Goal: Task Accomplishment & Management: Use online tool/utility

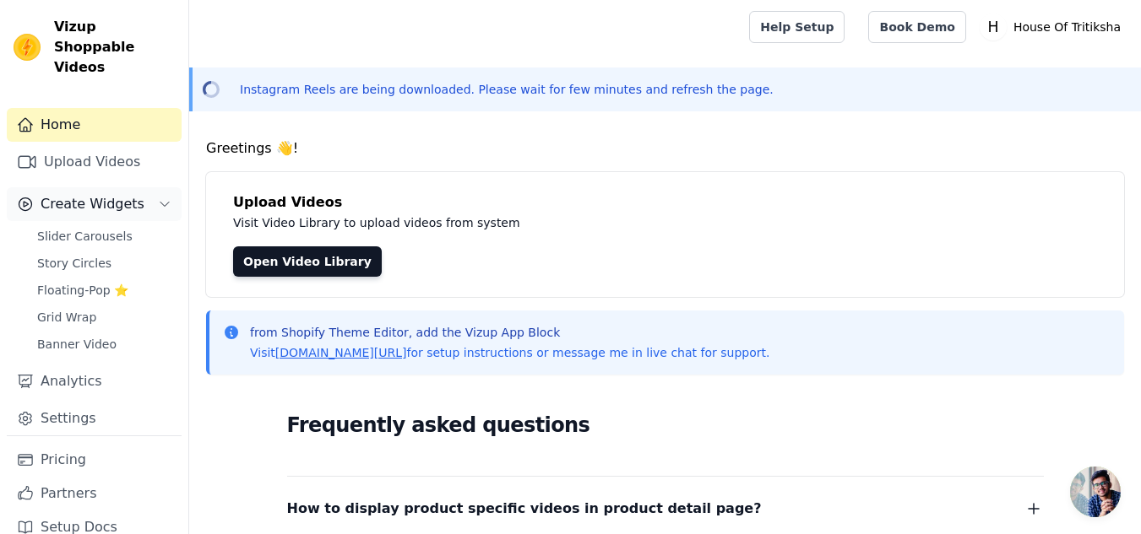
click at [108, 194] on span "Create Widgets" at bounding box center [93, 204] width 104 height 20
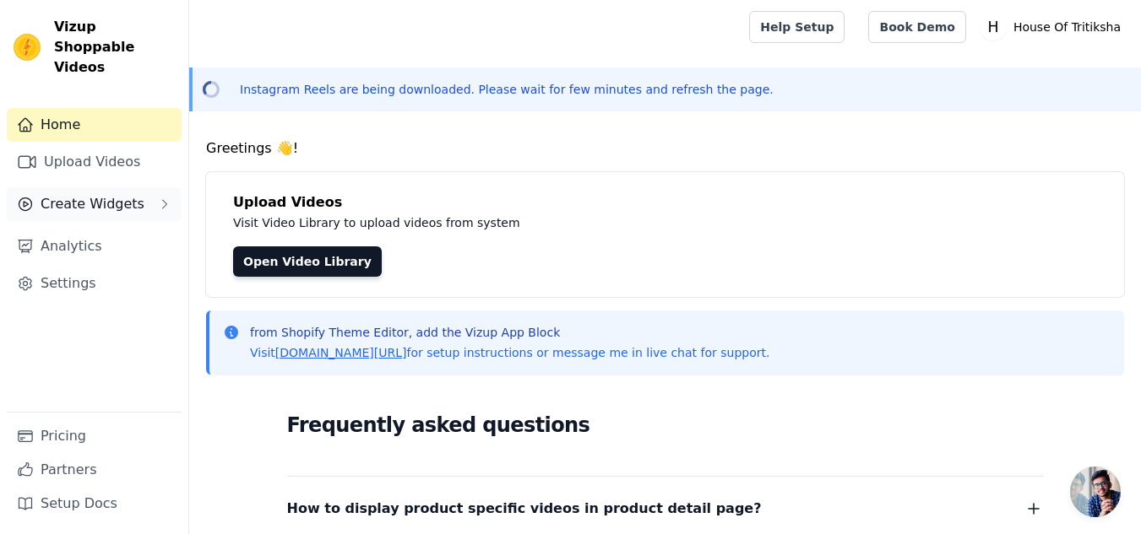
click at [108, 194] on span "Create Widgets" at bounding box center [93, 204] width 104 height 20
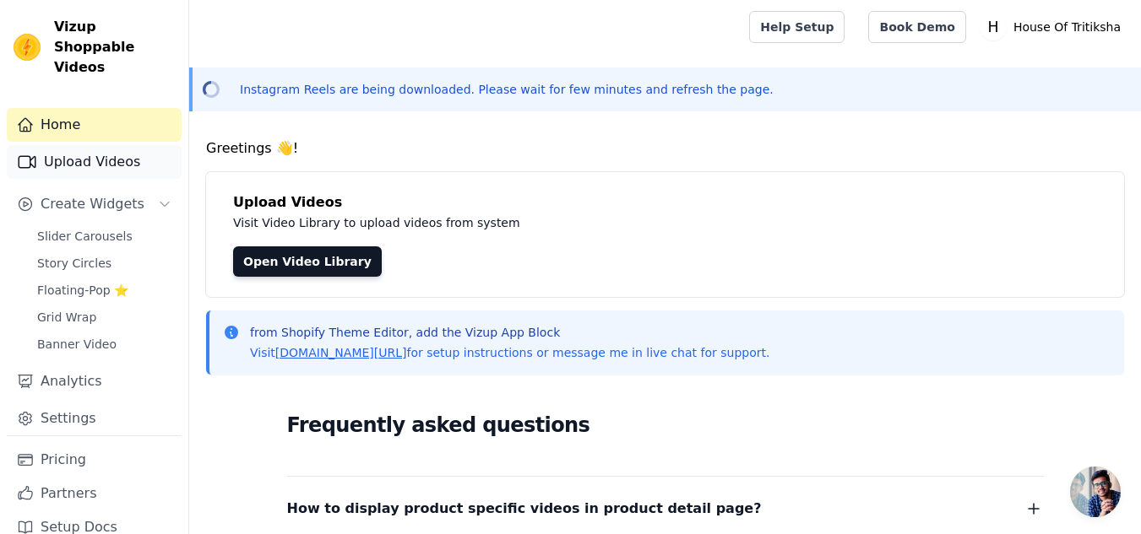
click at [105, 151] on link "Upload Videos" at bounding box center [94, 162] width 175 height 34
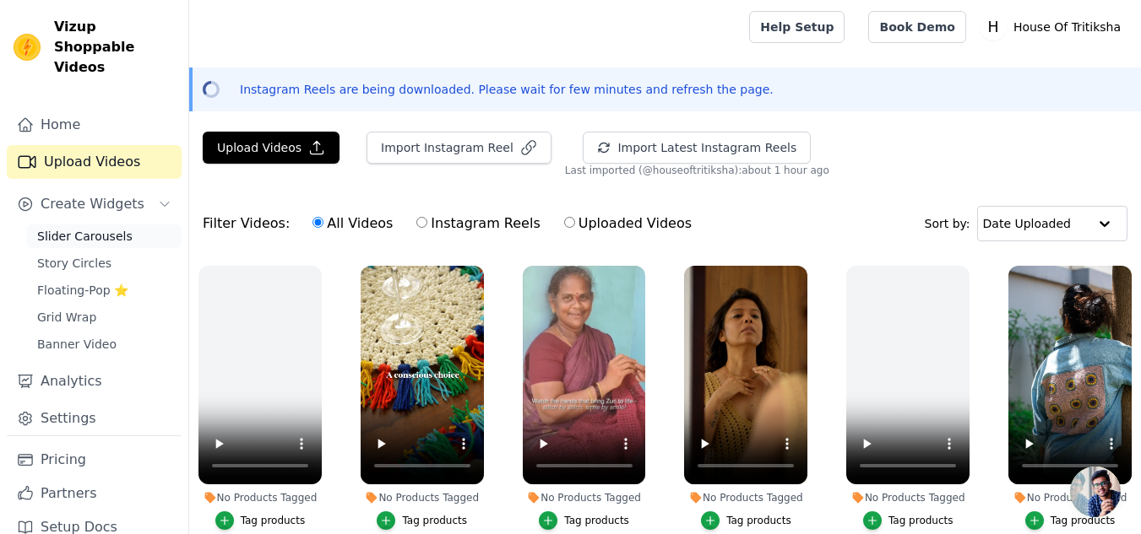
click at [78, 228] on span "Slider Carousels" at bounding box center [84, 236] width 95 height 17
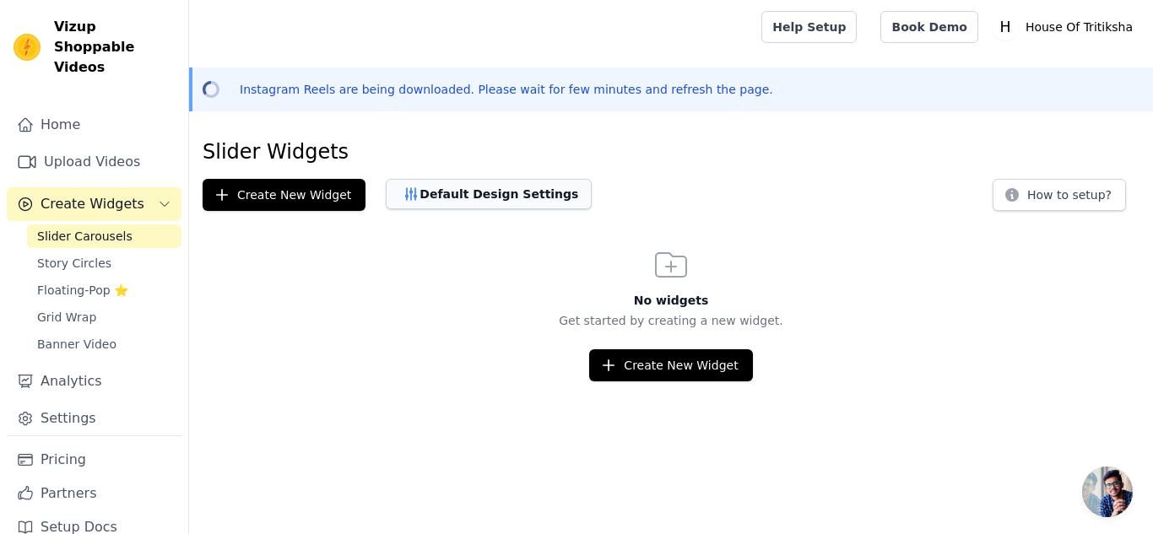
click at [415, 181] on button "Default Design Settings" at bounding box center [489, 194] width 206 height 30
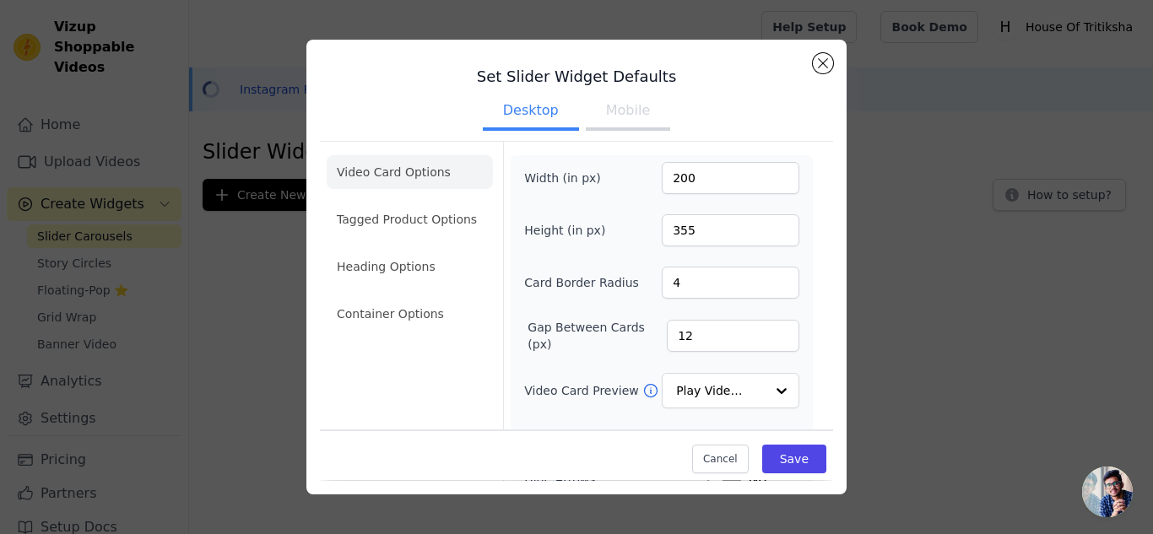
click at [662, 109] on ul "Desktop Mobile" at bounding box center [576, 112] width 513 height 51
click at [632, 111] on button "Mobile" at bounding box center [628, 112] width 84 height 37
click at [557, 119] on button "Desktop" at bounding box center [531, 112] width 96 height 37
click at [648, 108] on button "Mobile" at bounding box center [628, 112] width 84 height 37
click at [822, 67] on button "Close modal" at bounding box center [823, 63] width 20 height 20
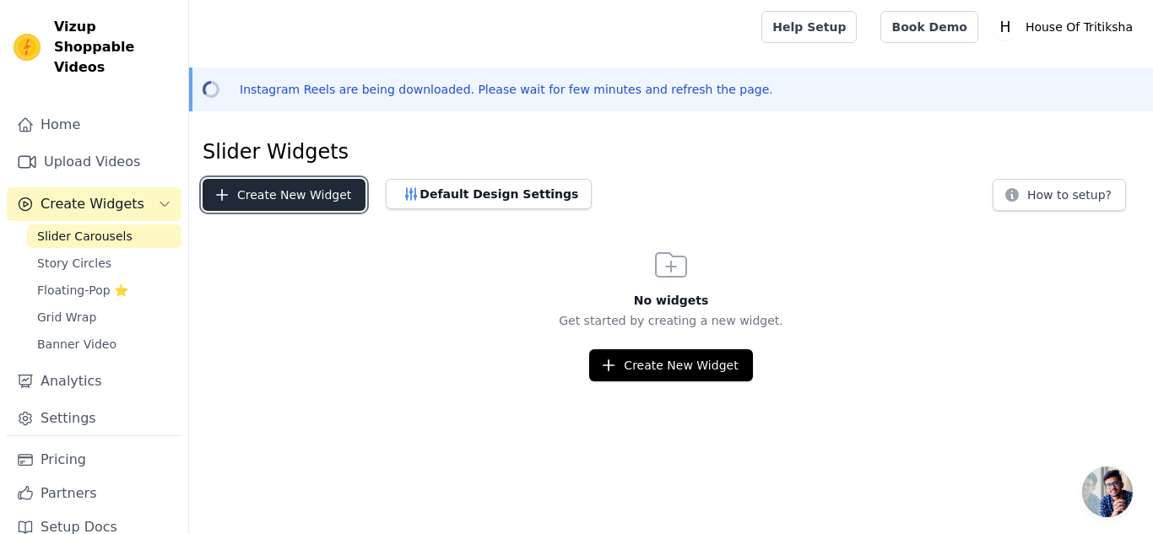
click at [248, 198] on button "Create New Widget" at bounding box center [284, 195] width 163 height 32
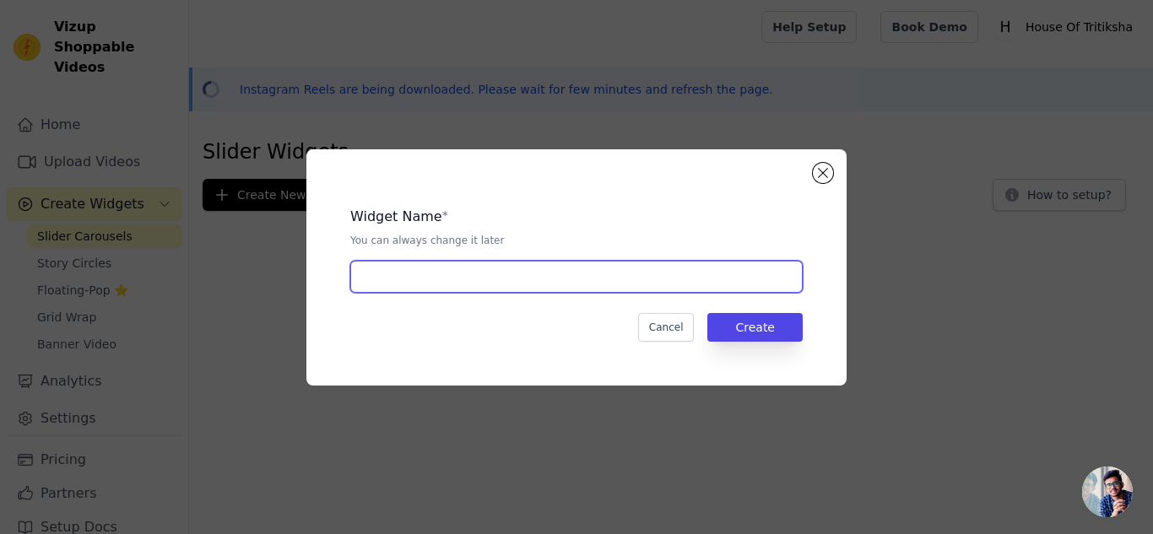
click at [460, 274] on input "text" at bounding box center [576, 277] width 453 height 32
type input "Slider Widget - 8 Insta Reels"
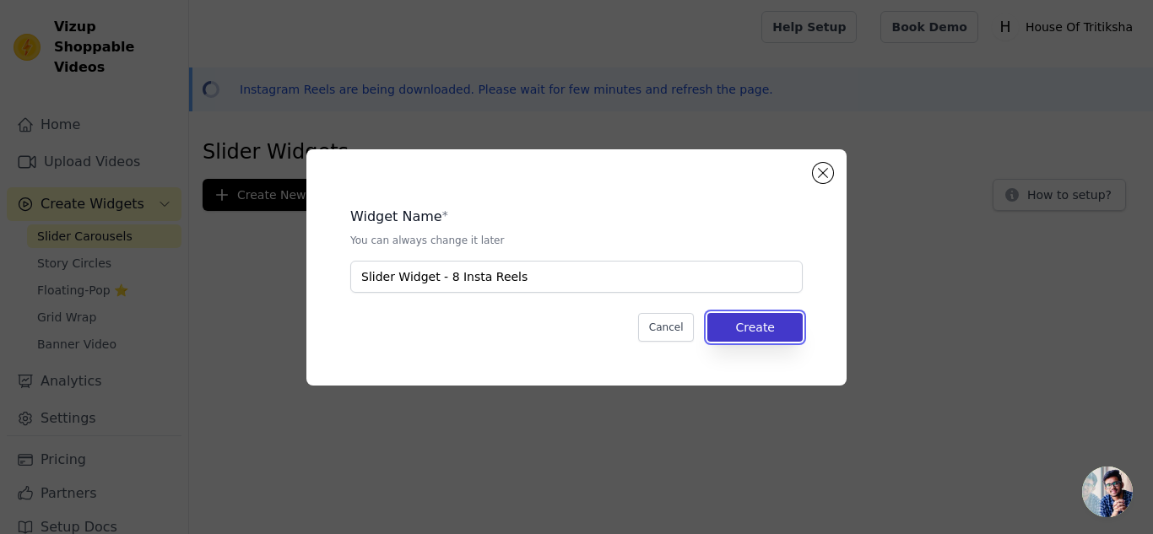
click at [762, 323] on button "Create" at bounding box center [755, 327] width 95 height 29
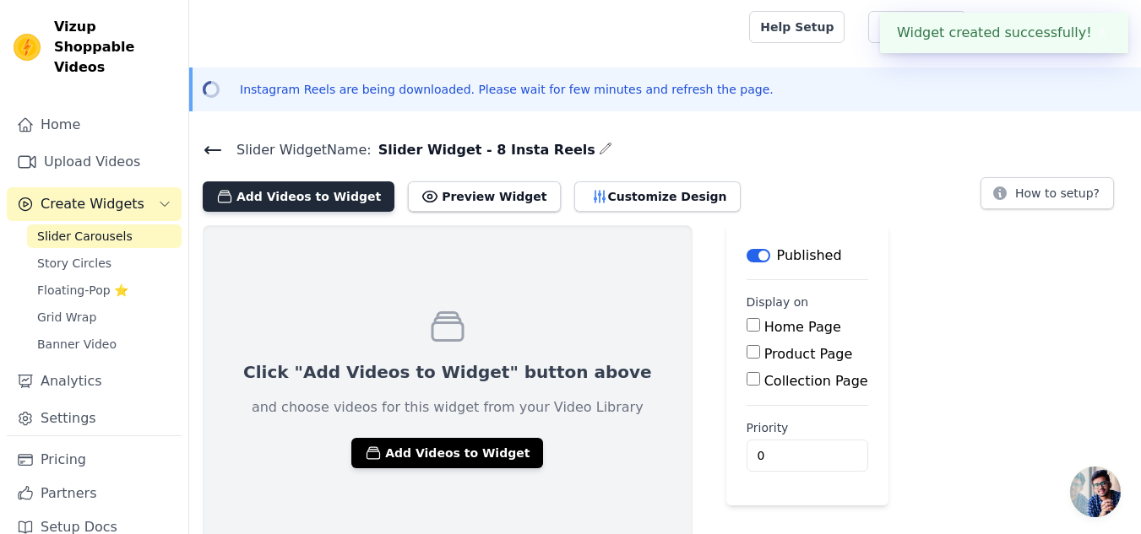
click at [331, 196] on button "Add Videos to Widget" at bounding box center [299, 197] width 192 height 30
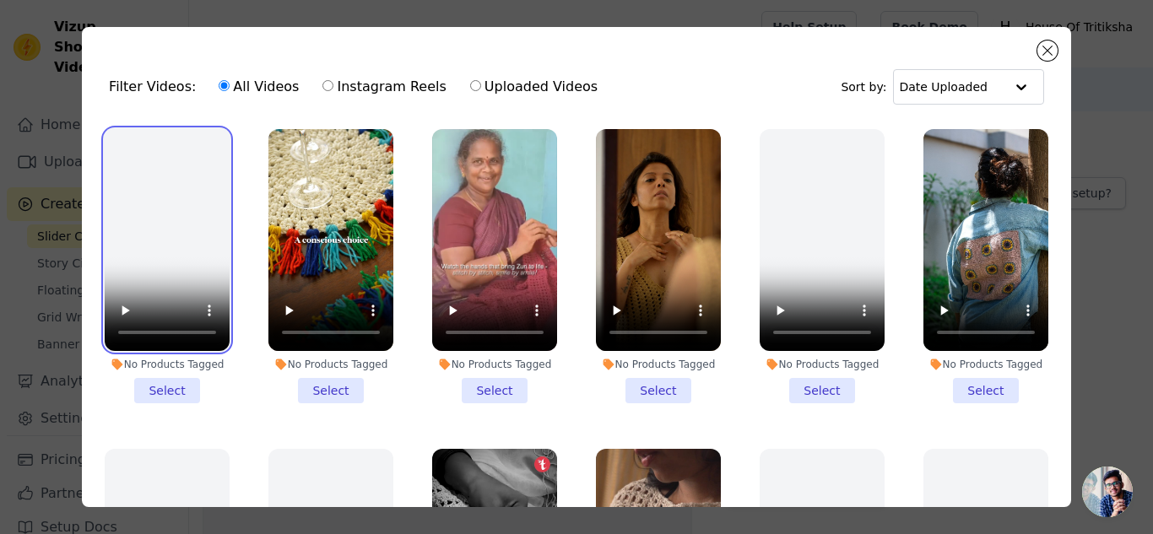
click at [149, 241] on video at bounding box center [167, 240] width 125 height 222
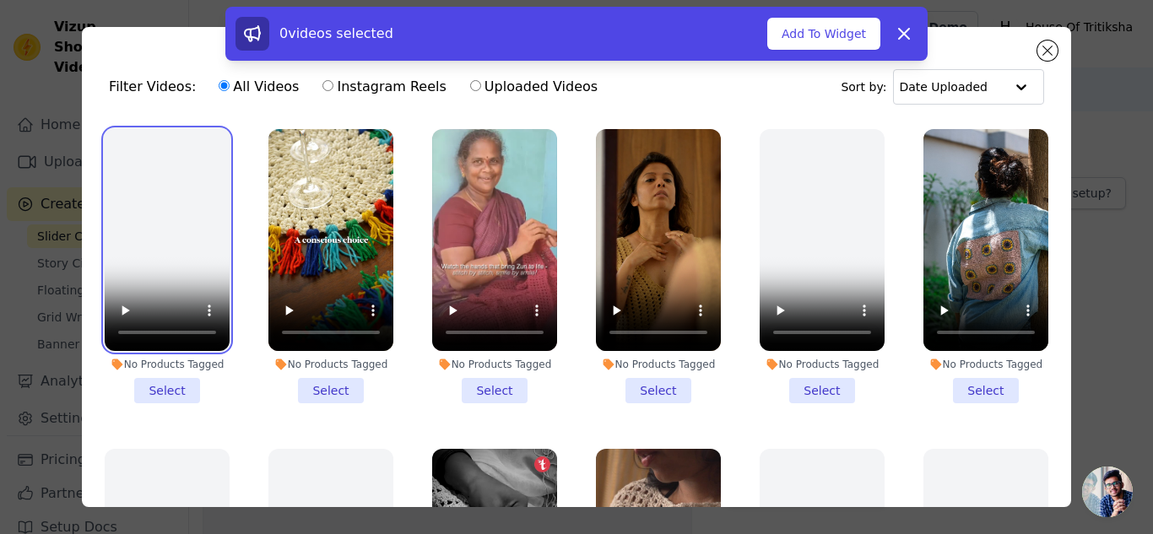
click at [186, 203] on video at bounding box center [167, 240] width 125 height 222
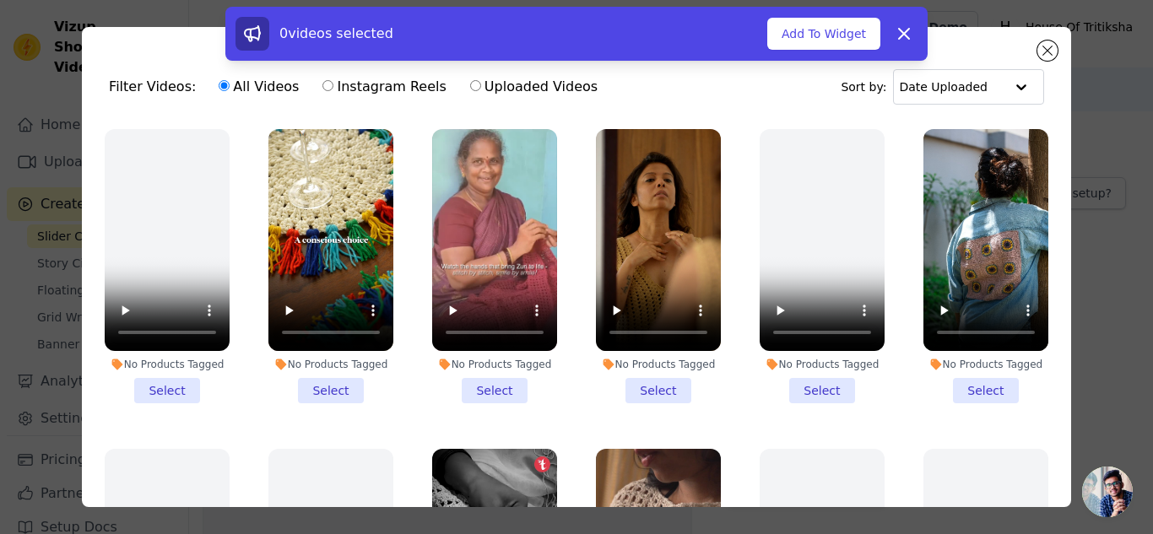
click at [249, 162] on ul "No Products Tagged Select No Products Tagged Select No Products Tagged Select N…" at bounding box center [576, 360] width 963 height 480
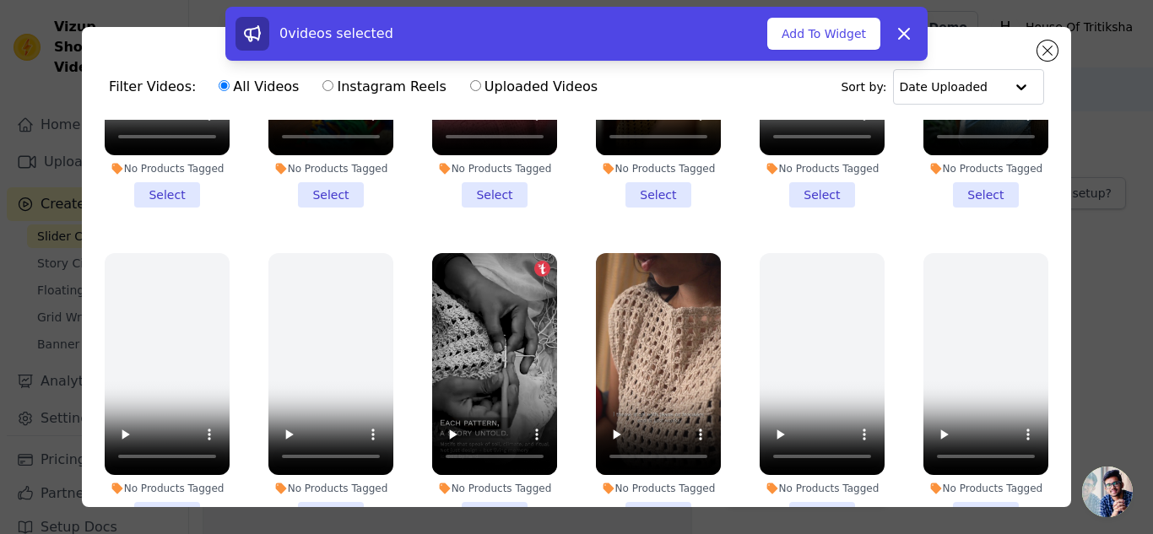
scroll to position [234, 0]
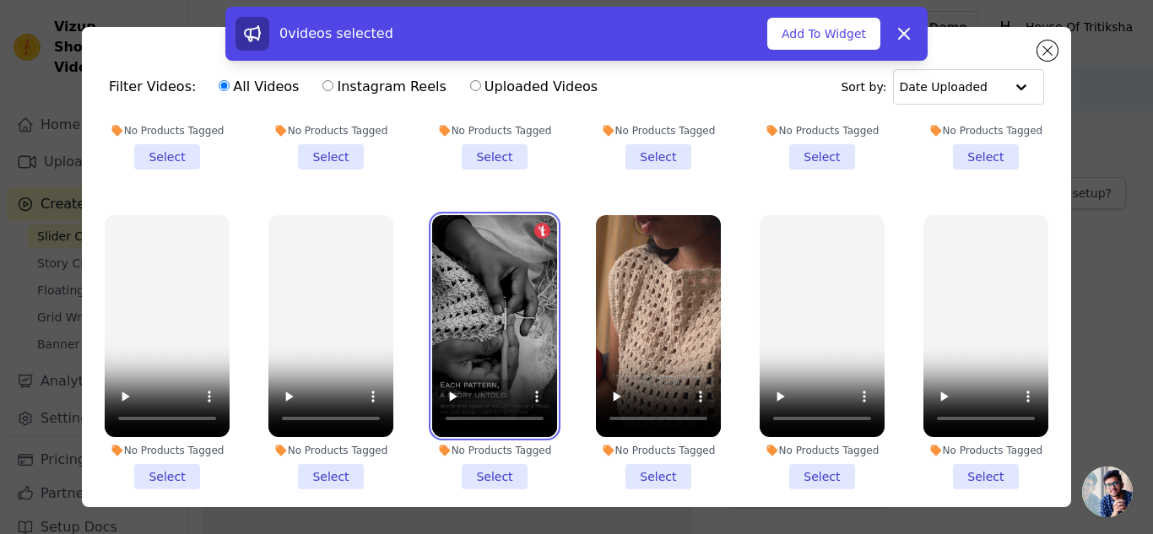
click at [498, 258] on video at bounding box center [494, 326] width 125 height 222
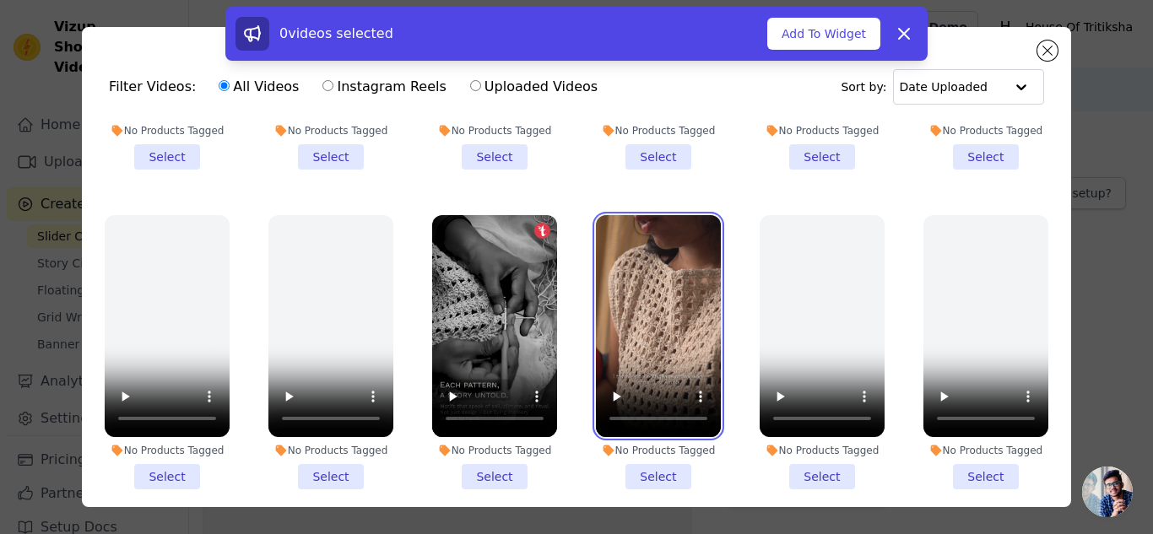
click at [617, 333] on video at bounding box center [658, 326] width 125 height 222
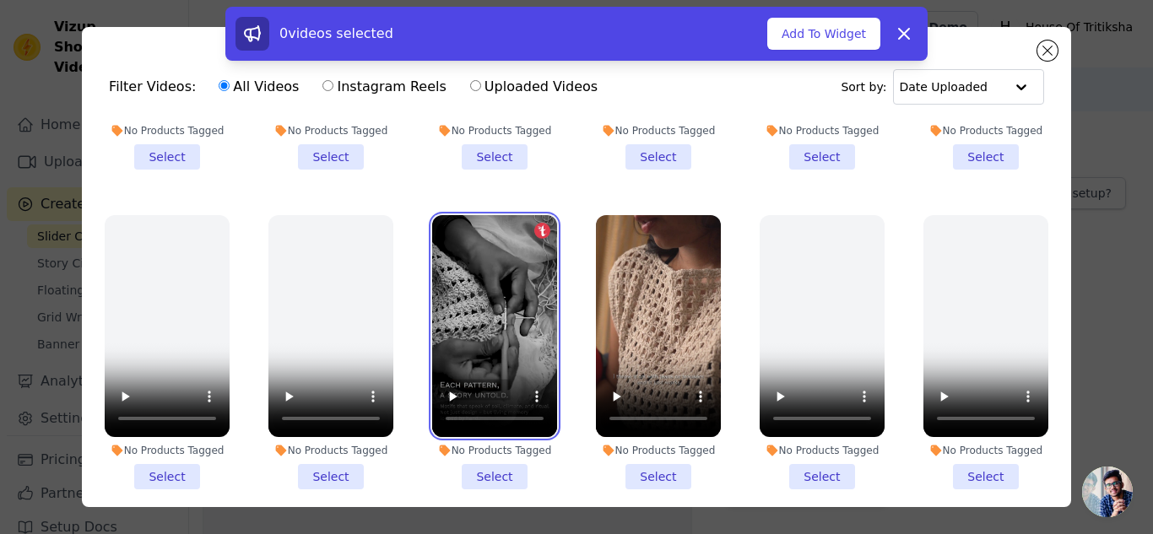
click at [513, 279] on video at bounding box center [494, 326] width 125 height 222
click at [491, 465] on li "No Products Tagged Select" at bounding box center [494, 352] width 125 height 274
click at [0, 0] on input "No Products Tagged Select" at bounding box center [0, 0] width 0 height 0
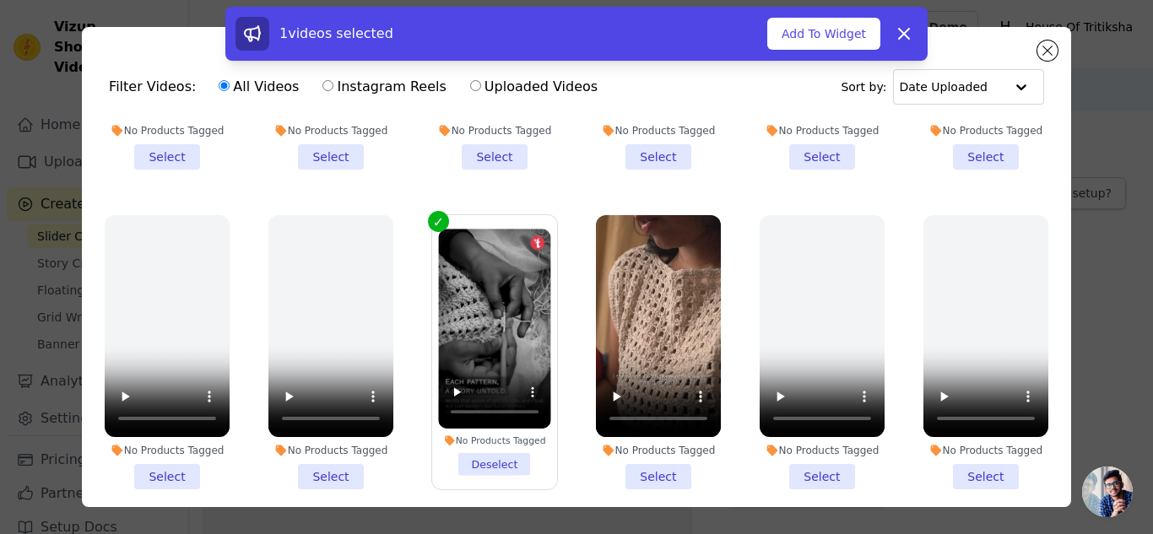
click at [636, 461] on li "No Products Tagged Select" at bounding box center [658, 352] width 125 height 274
click at [0, 0] on input "No Products Tagged Select" at bounding box center [0, 0] width 0 height 0
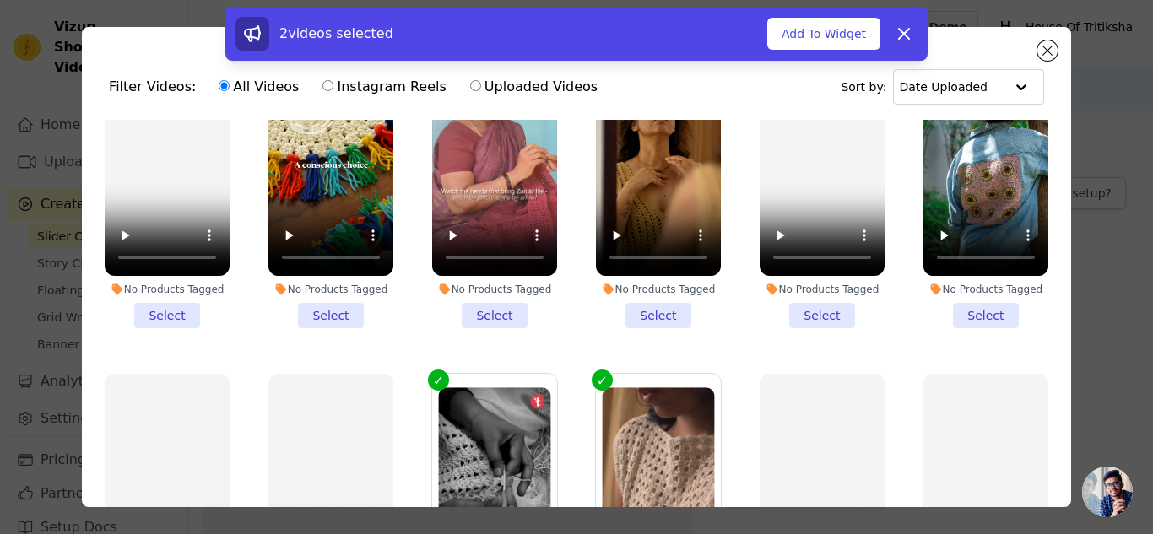
scroll to position [0, 0]
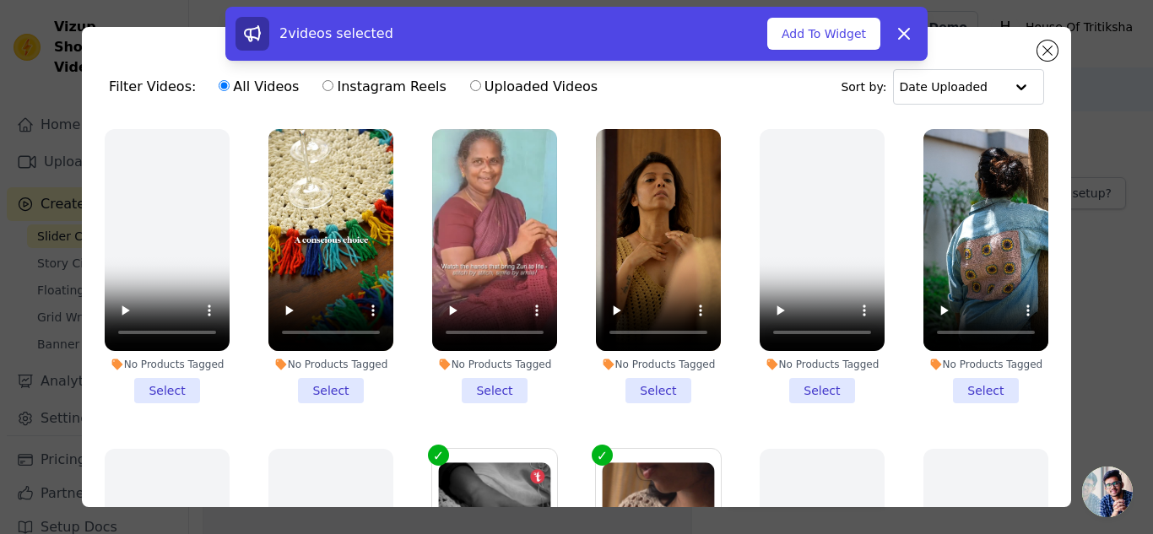
click at [971, 382] on li "No Products Tagged Select" at bounding box center [986, 266] width 125 height 274
click at [0, 0] on input "No Products Tagged Select" at bounding box center [0, 0] width 0 height 0
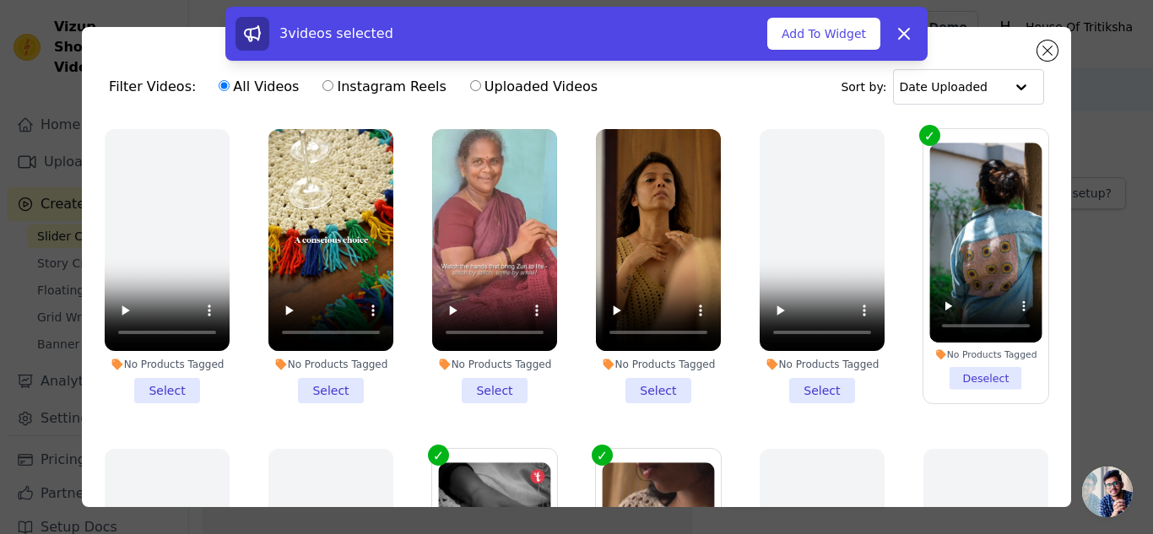
click at [652, 383] on li "No Products Tagged Select" at bounding box center [658, 266] width 125 height 274
click at [0, 0] on input "No Products Tagged Select" at bounding box center [0, 0] width 0 height 0
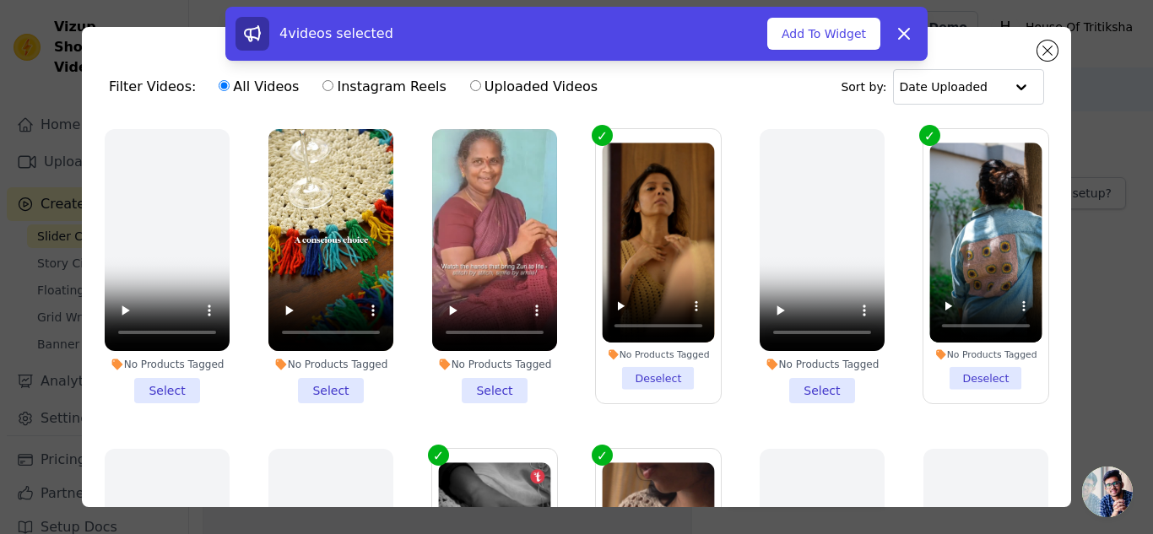
click at [323, 375] on li "No Products Tagged Select" at bounding box center [331, 266] width 125 height 274
click at [0, 0] on input "No Products Tagged Select" at bounding box center [0, 0] width 0 height 0
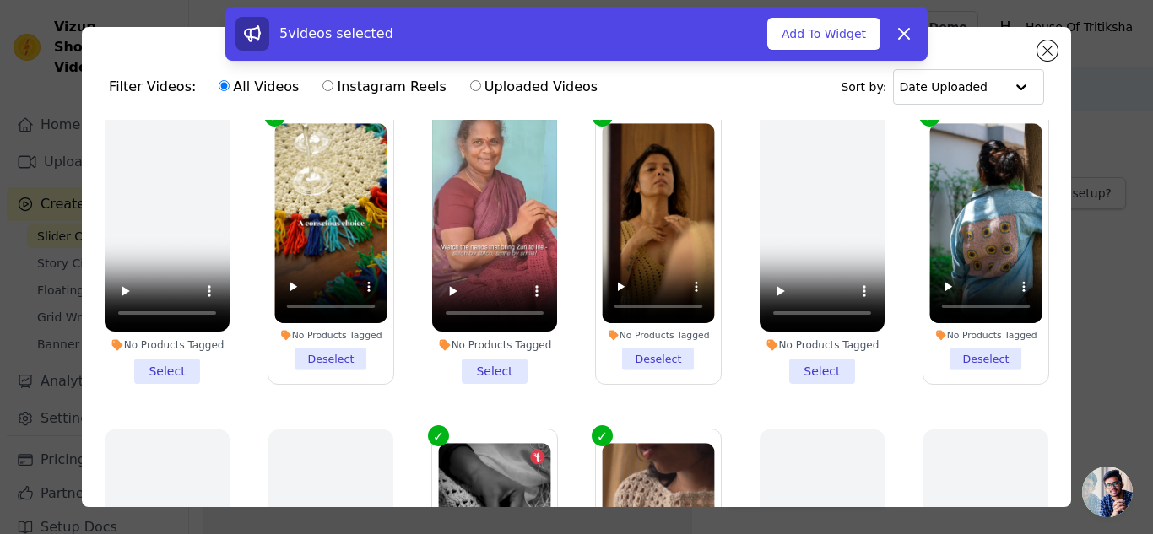
scroll to position [24, 0]
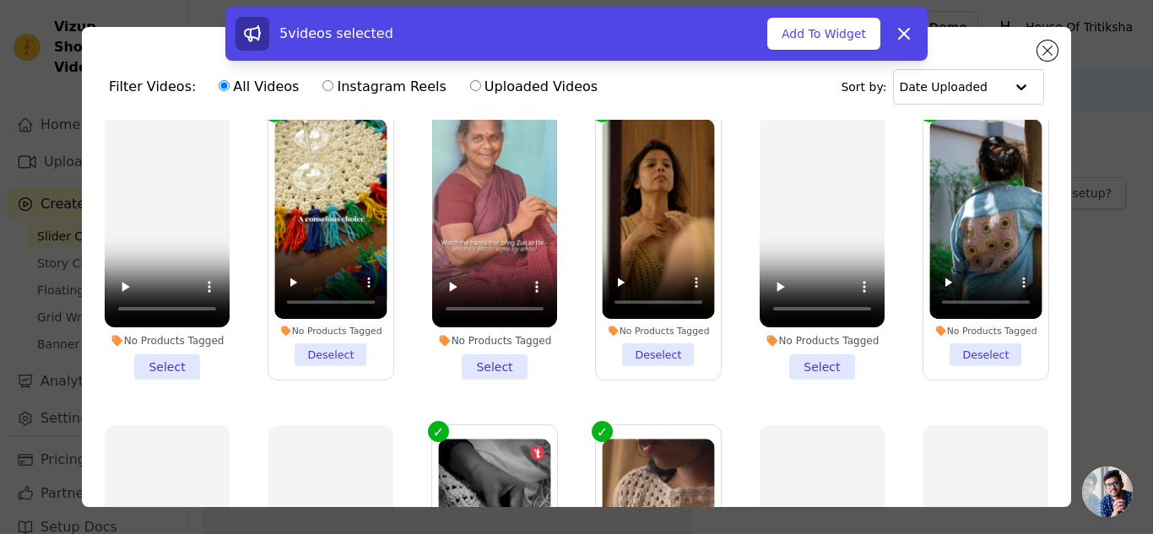
click at [502, 355] on li "No Products Tagged Select" at bounding box center [494, 243] width 125 height 274
click at [0, 0] on input "No Products Tagged Select" at bounding box center [0, 0] width 0 height 0
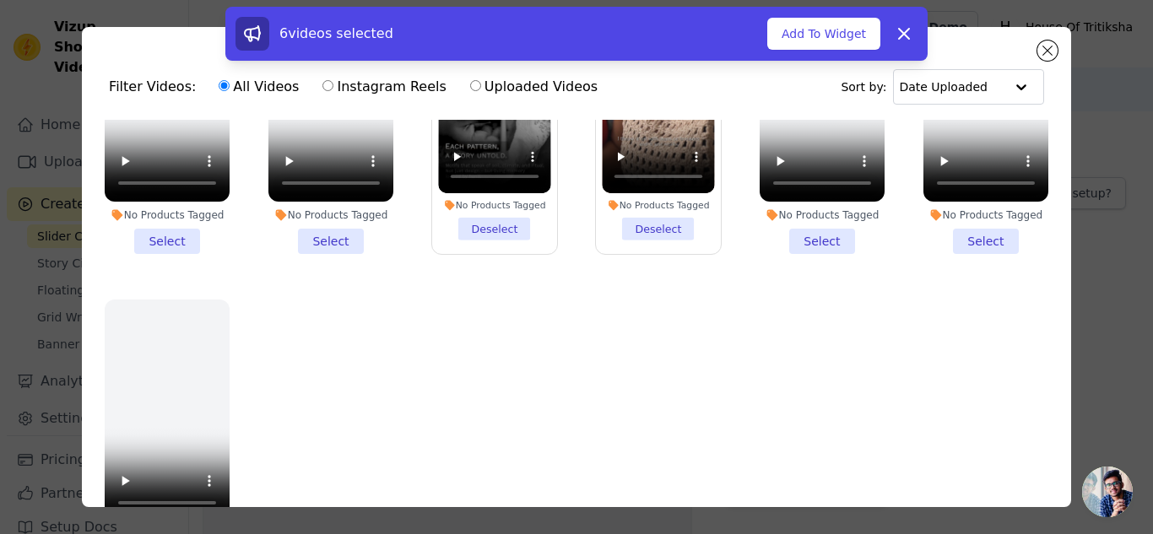
scroll to position [0, 0]
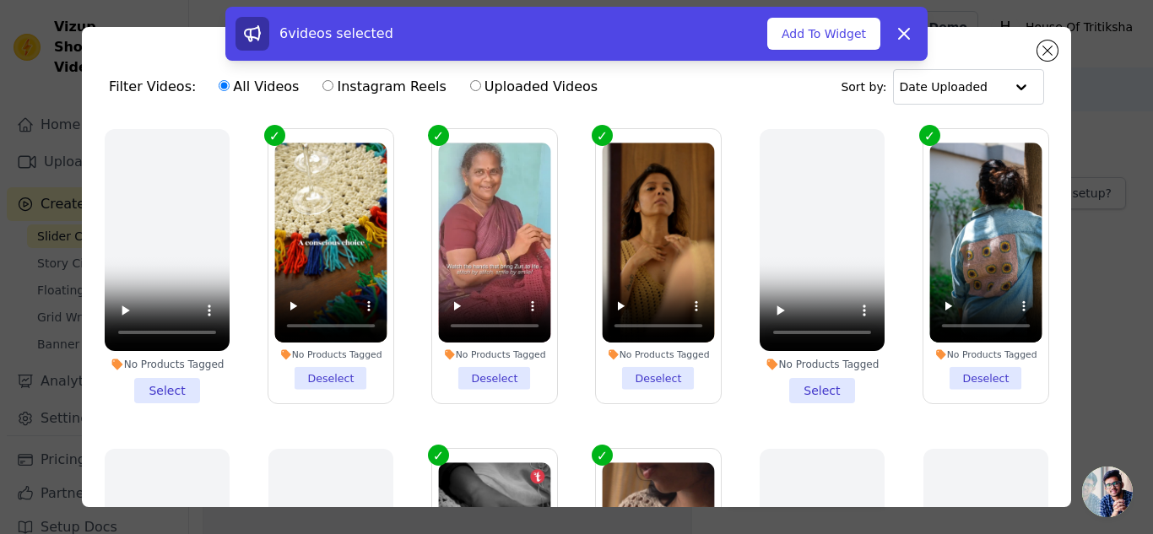
click at [359, 82] on label "Instagram Reels" at bounding box center [384, 87] width 125 height 22
click at [334, 82] on input "Instagram Reels" at bounding box center [328, 85] width 11 height 11
radio input "true"
click at [861, 30] on button "Add To Widget" at bounding box center [824, 34] width 113 height 32
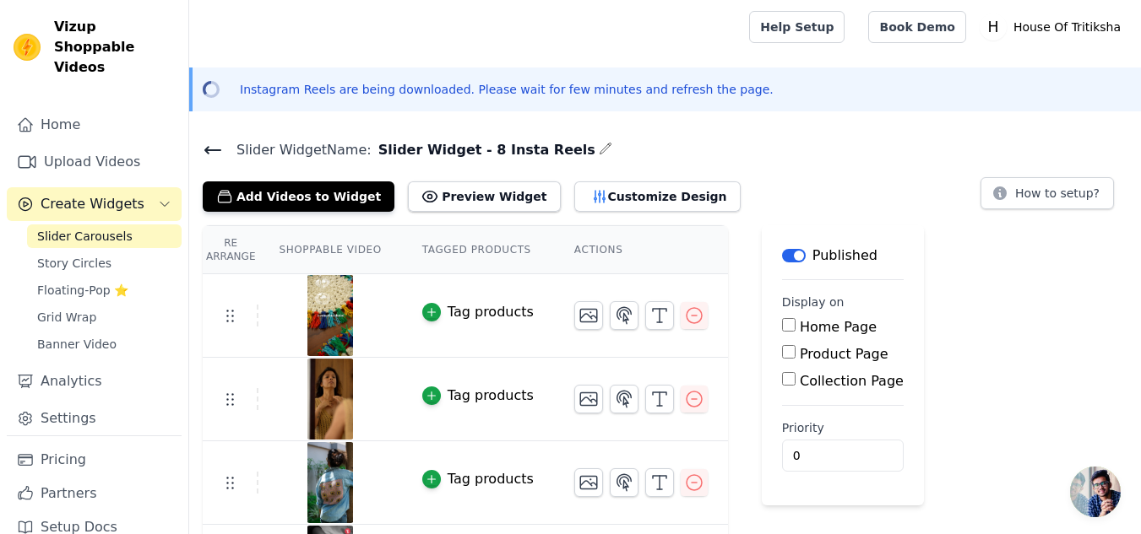
click at [782, 324] on input "Home Page" at bounding box center [789, 325] width 14 height 14
checkbox input "true"
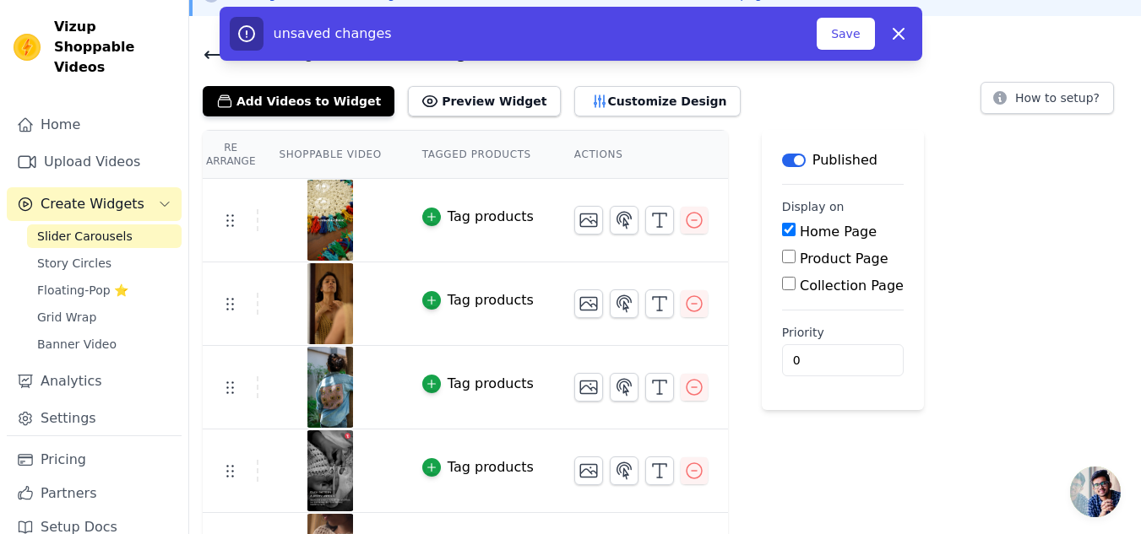
scroll to position [79, 0]
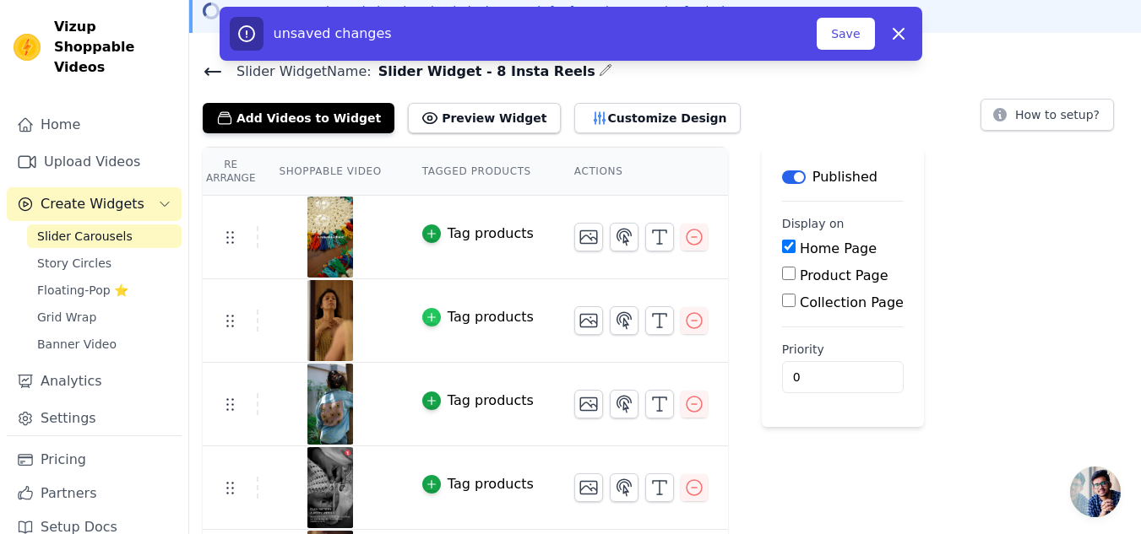
click at [426, 315] on icon "button" at bounding box center [432, 318] width 12 height 12
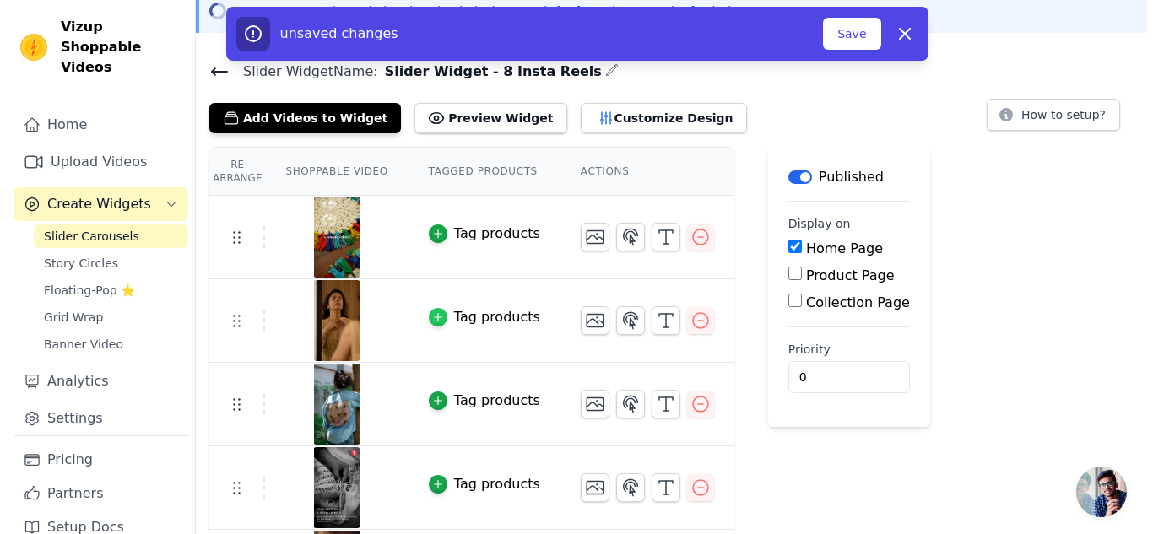
scroll to position [0, 0]
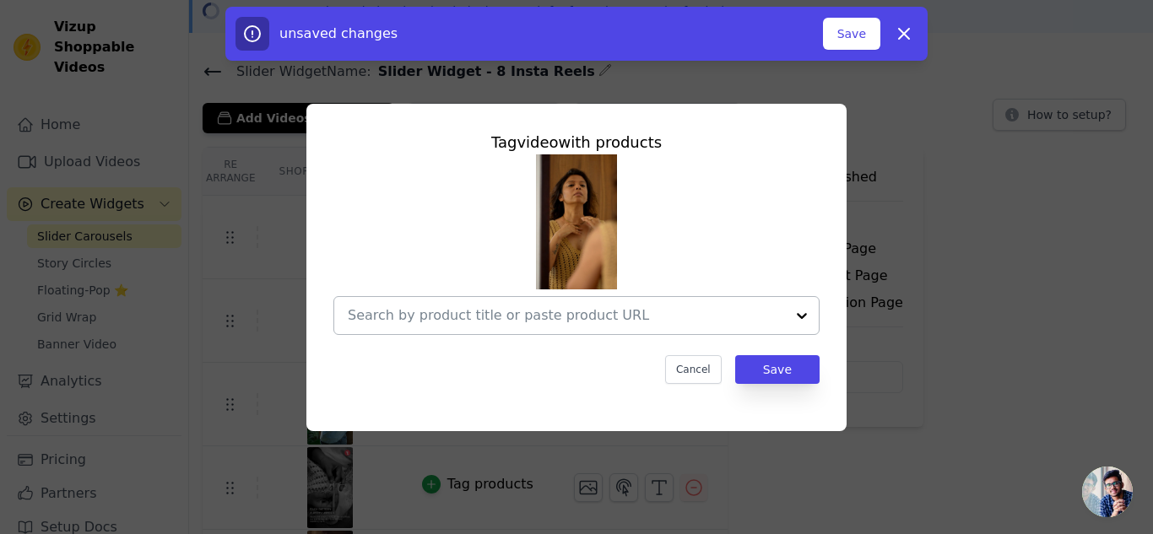
click at [792, 312] on div at bounding box center [802, 315] width 34 height 37
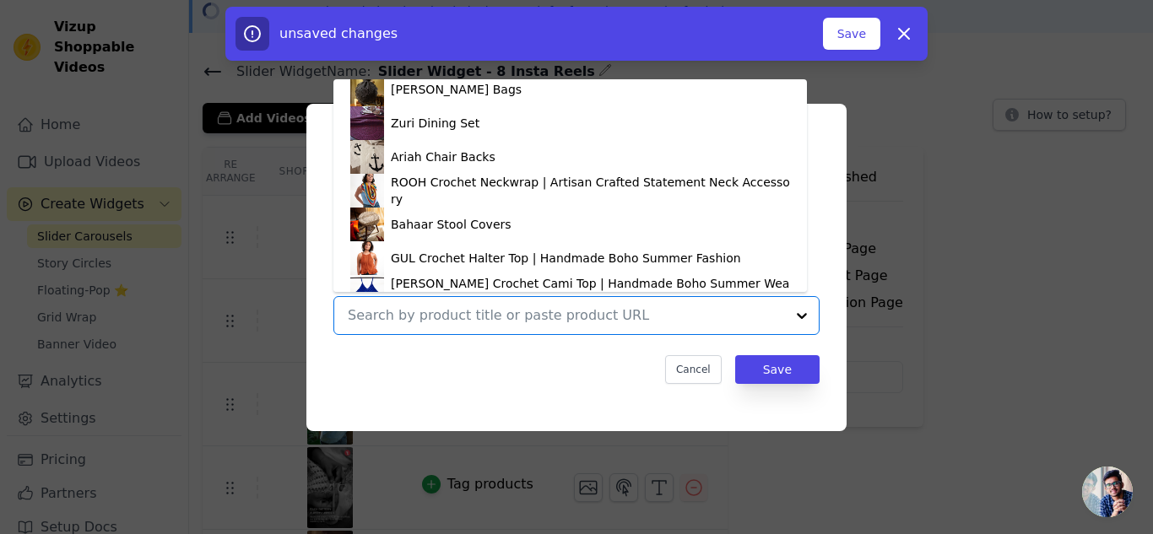
scroll to position [482, 0]
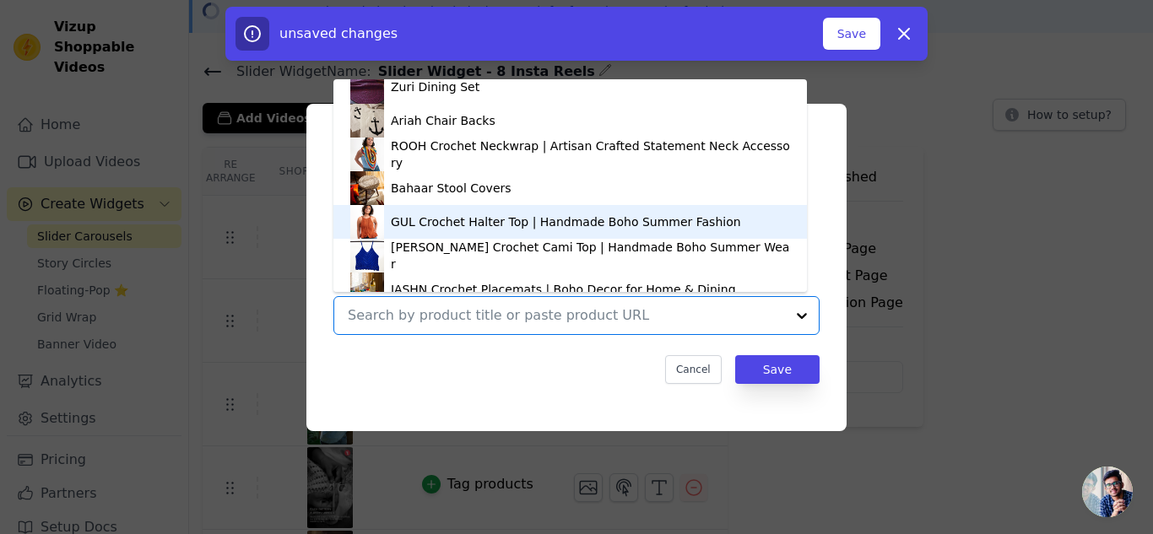
click at [550, 232] on div "GUL Crochet Halter Top | Handmade Boho Summer Fashion" at bounding box center [570, 222] width 440 height 34
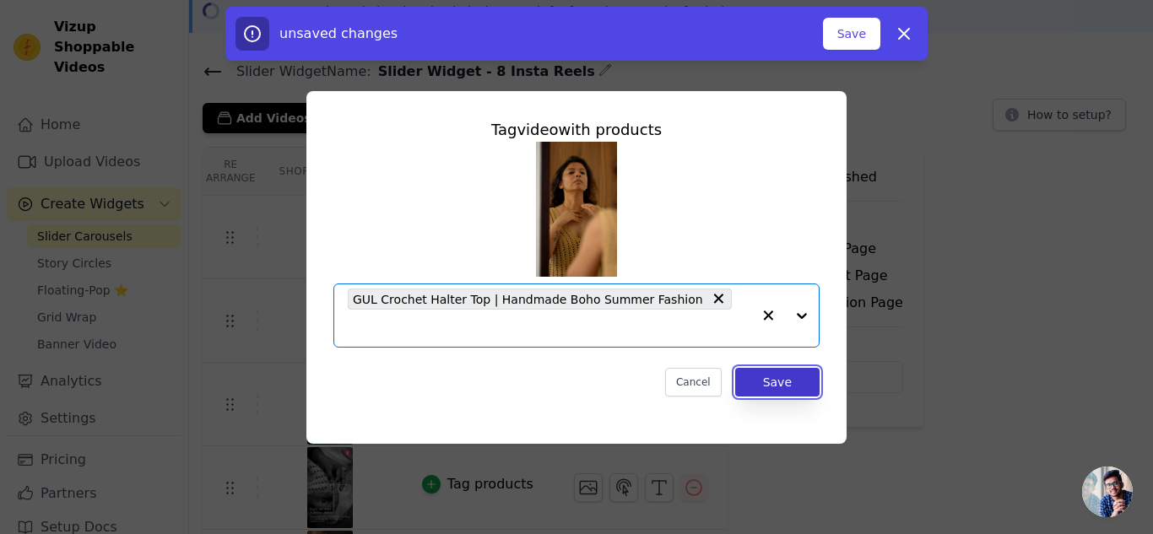
click at [789, 372] on button "Save" at bounding box center [777, 382] width 84 height 29
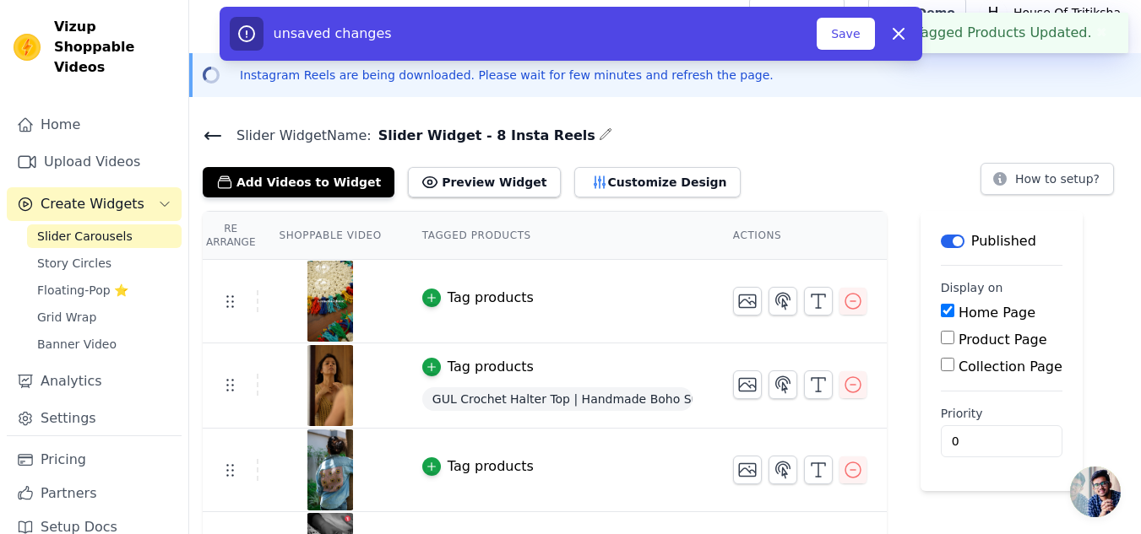
scroll to position [79, 0]
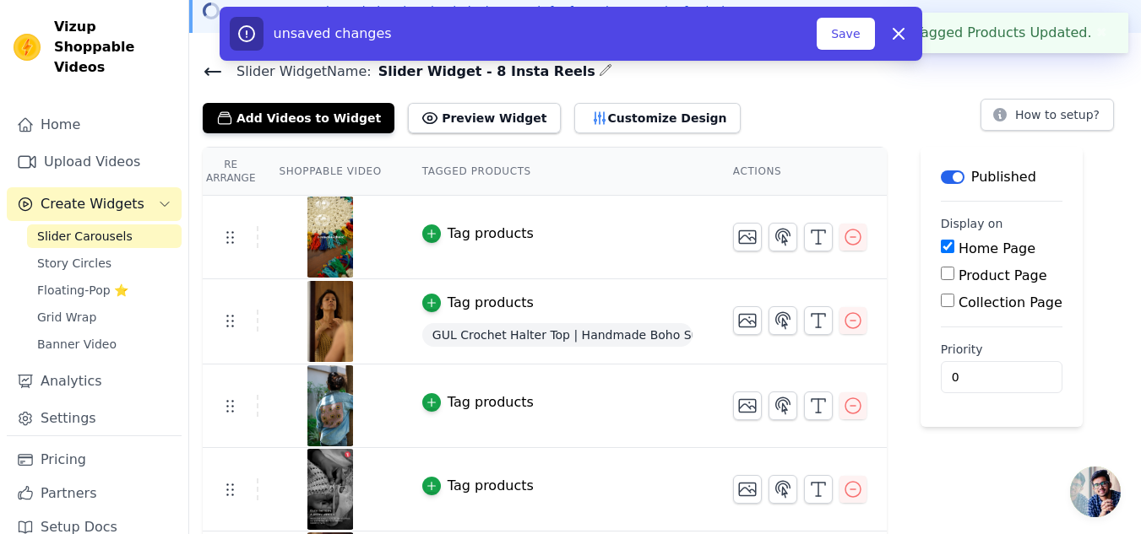
click at [491, 399] on div "Tag products" at bounding box center [491, 403] width 86 height 20
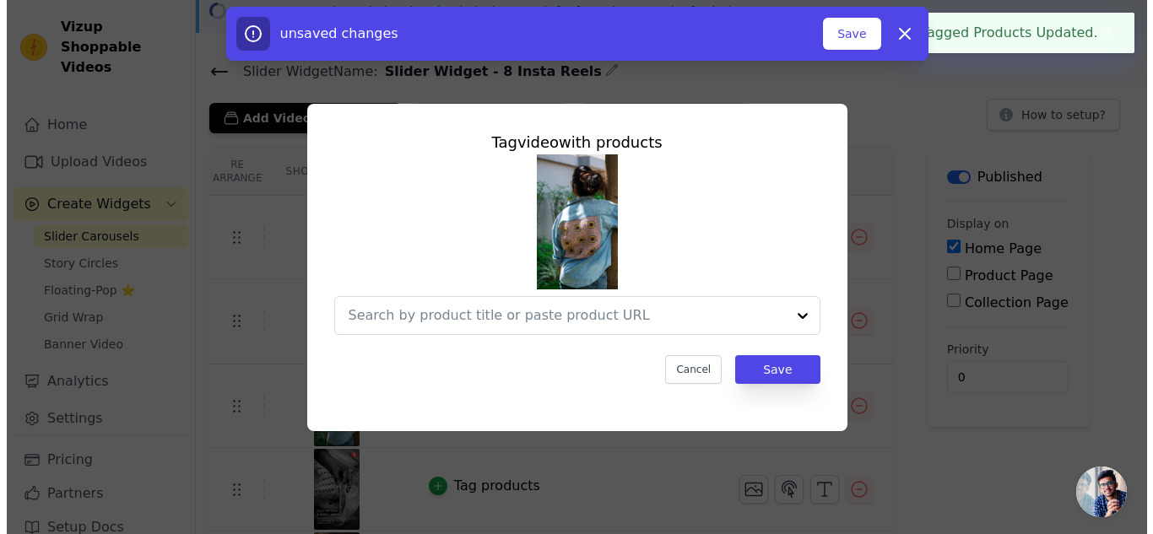
scroll to position [0, 0]
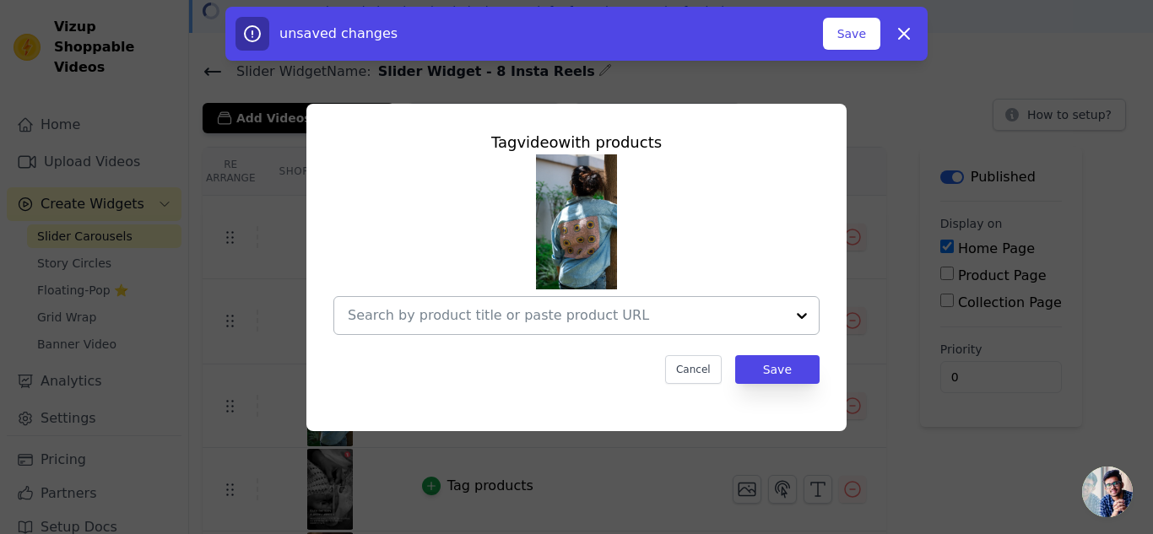
click at [804, 311] on div at bounding box center [802, 315] width 34 height 37
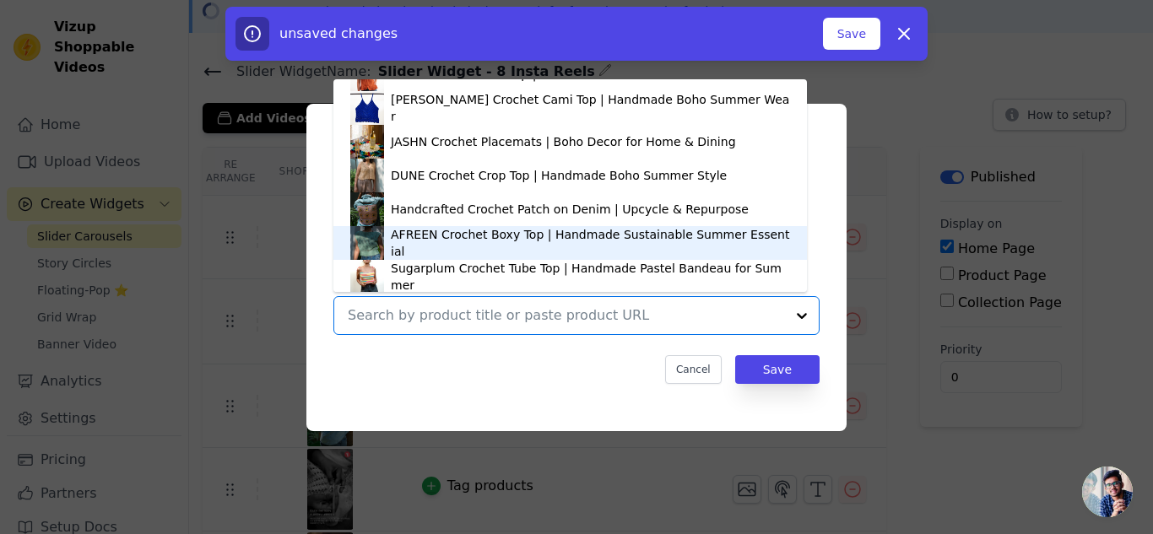
scroll to position [642, 0]
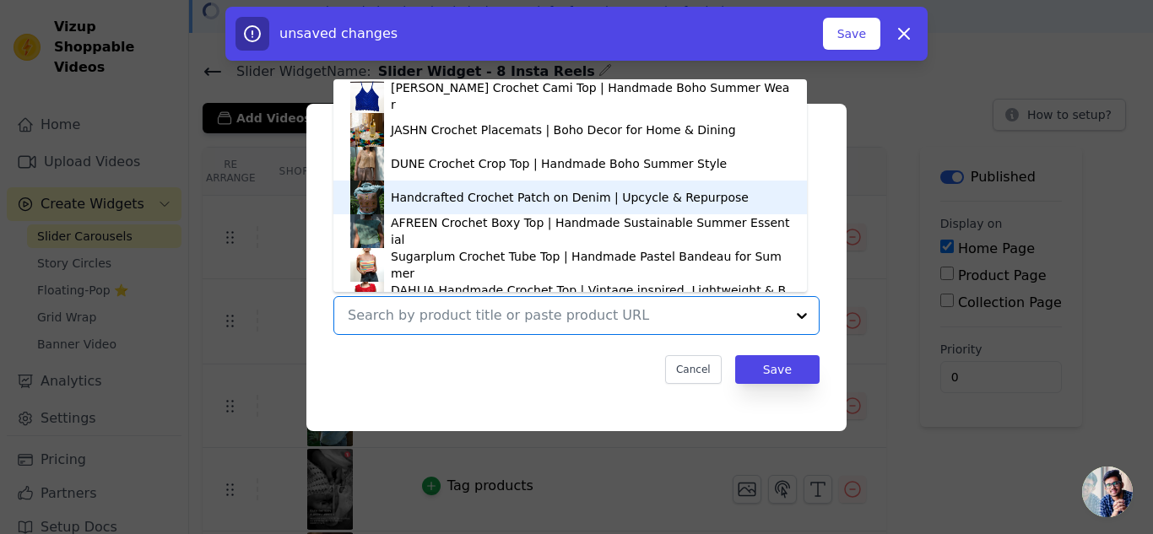
click at [392, 199] on div "Handcrafted Crochet Patch on Denim | Upcycle & Repurpose" at bounding box center [570, 197] width 358 height 17
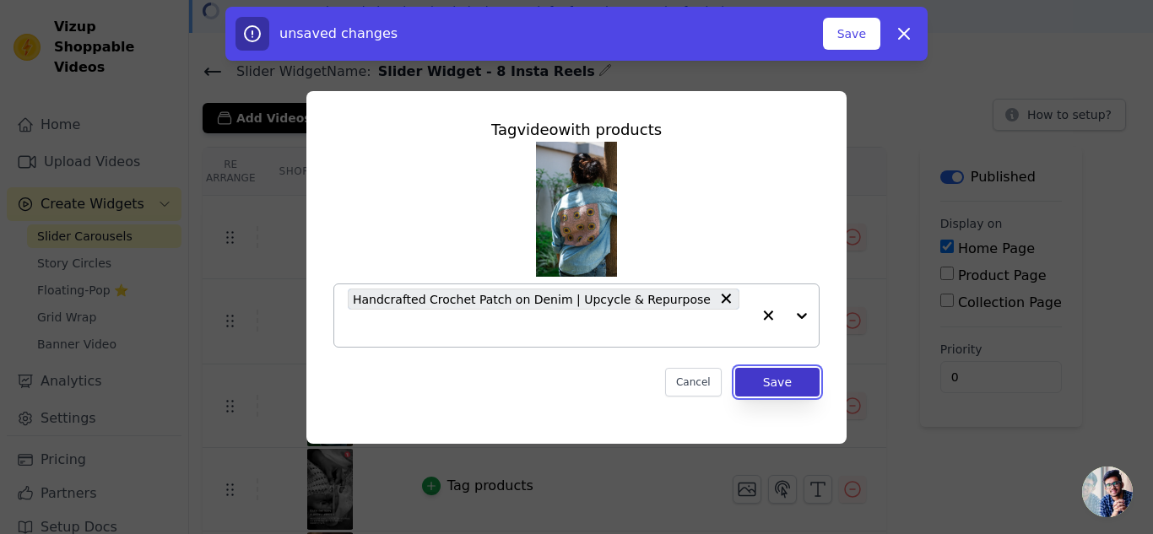
click at [780, 368] on button "Save" at bounding box center [777, 382] width 84 height 29
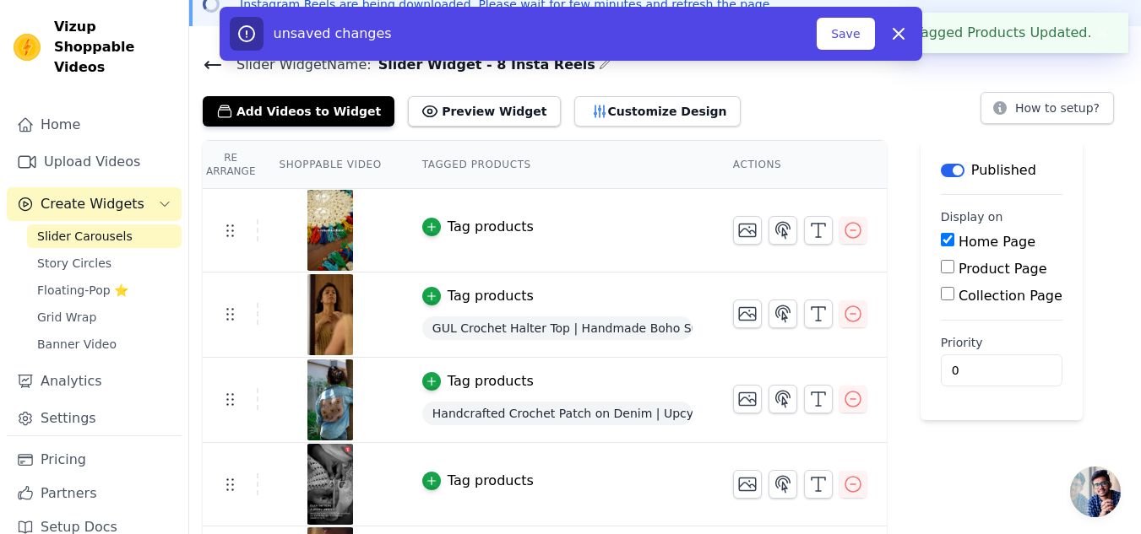
scroll to position [84, 0]
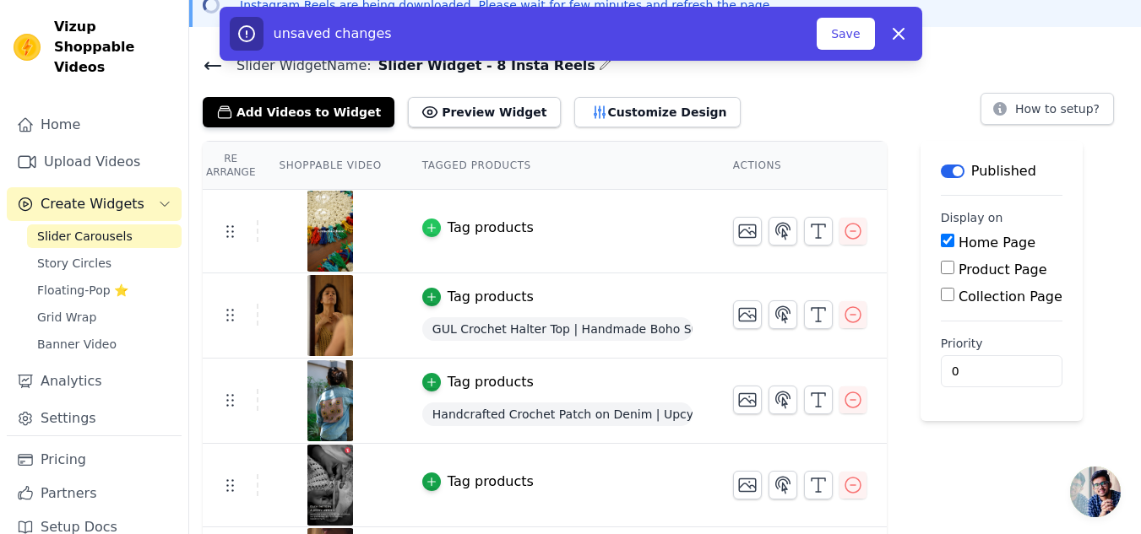
click at [426, 231] on icon "button" at bounding box center [432, 228] width 12 height 12
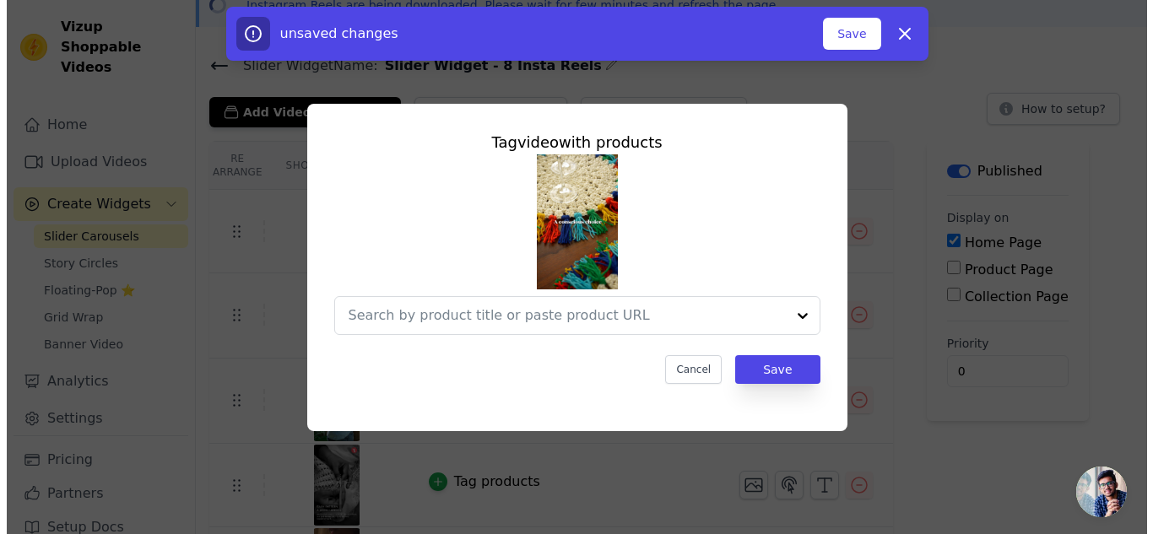
scroll to position [0, 0]
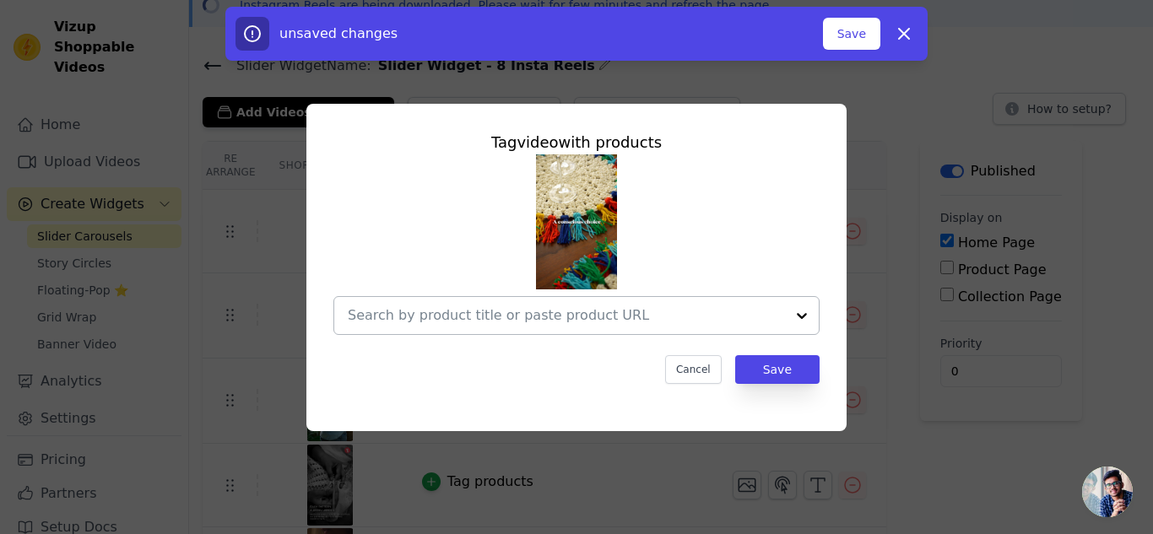
click at [801, 312] on div at bounding box center [802, 315] width 34 height 37
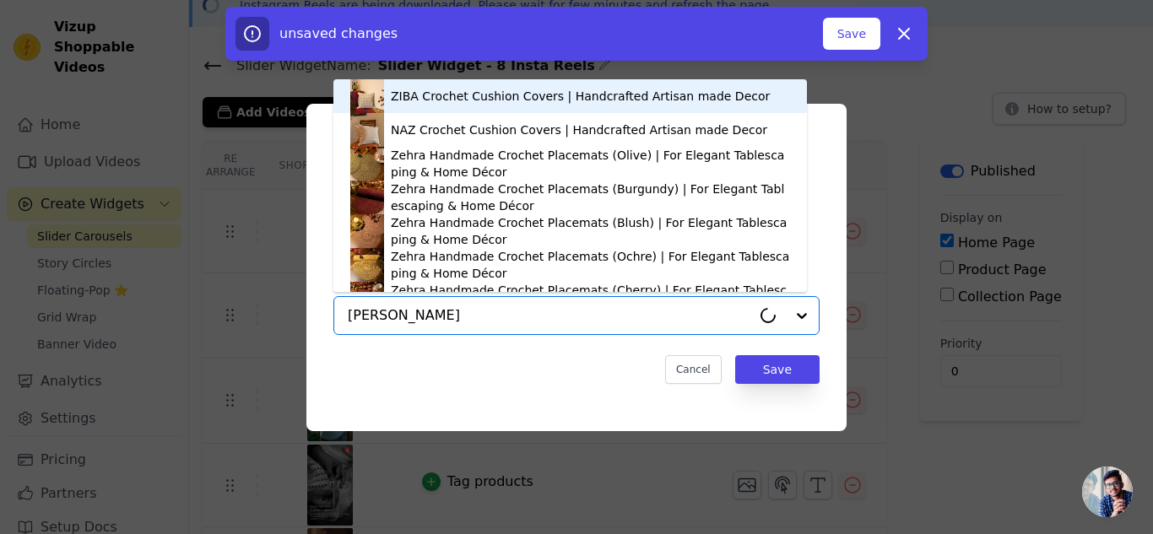
type input "jash"
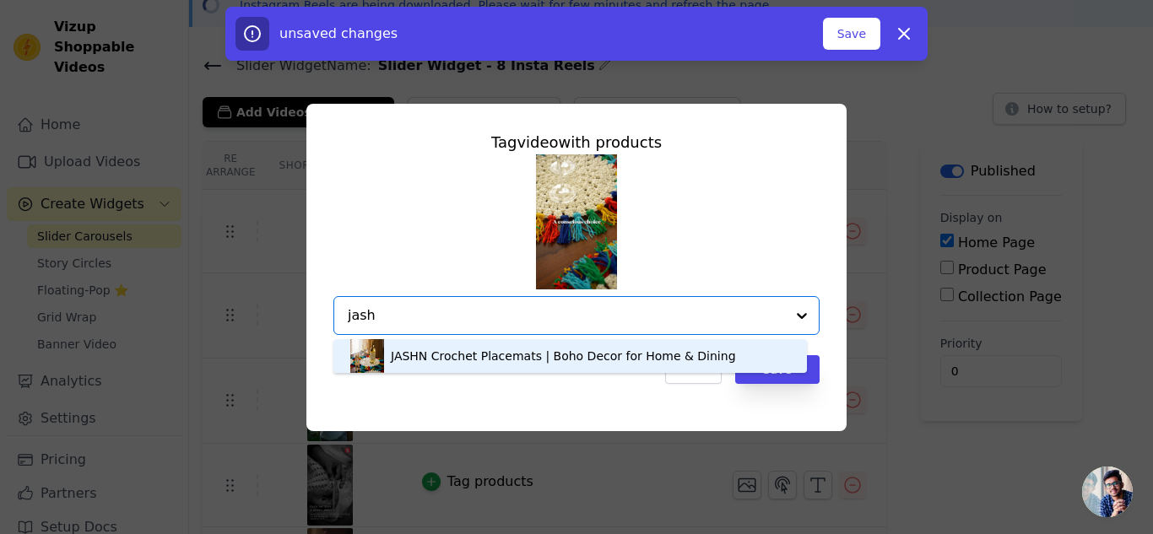
click at [422, 349] on div "JASHN Crochet Placemats | Boho Decor for Home & Dining" at bounding box center [563, 356] width 345 height 17
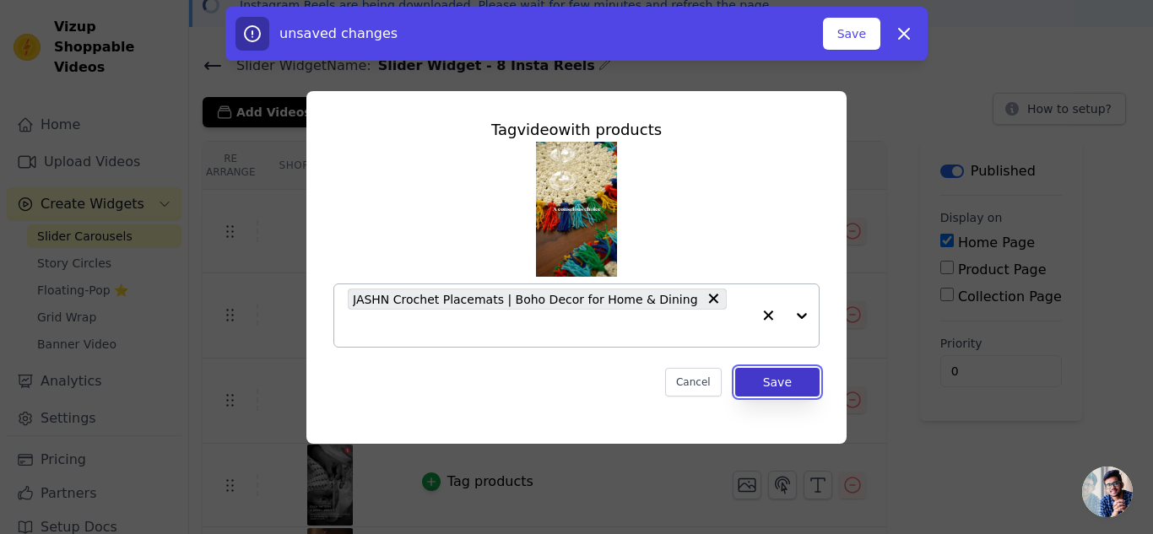
click at [788, 369] on button "Save" at bounding box center [777, 382] width 84 height 29
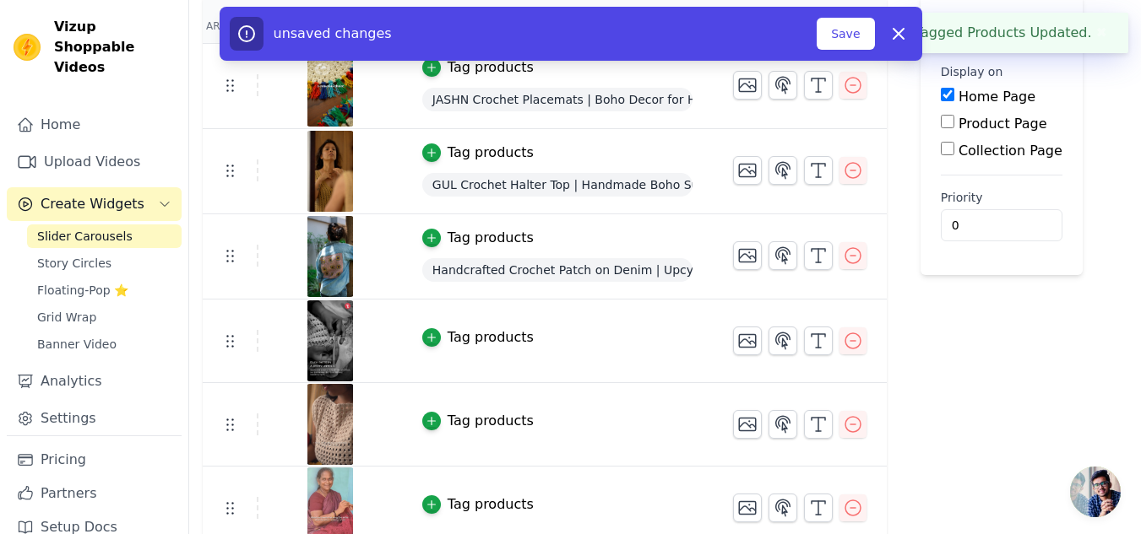
scroll to position [246, 0]
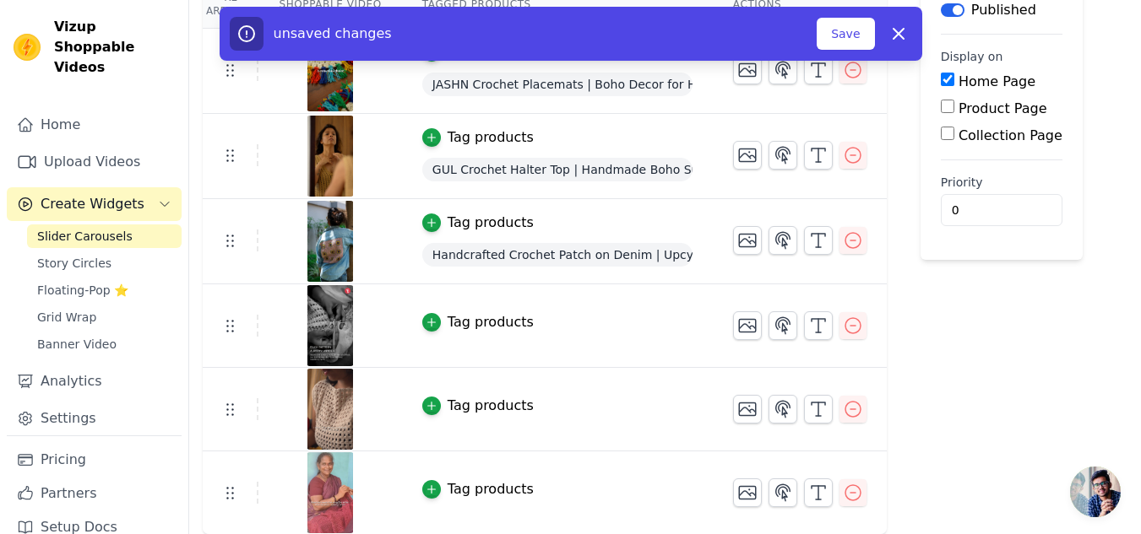
click at [499, 407] on div "Tag products" at bounding box center [491, 406] width 86 height 20
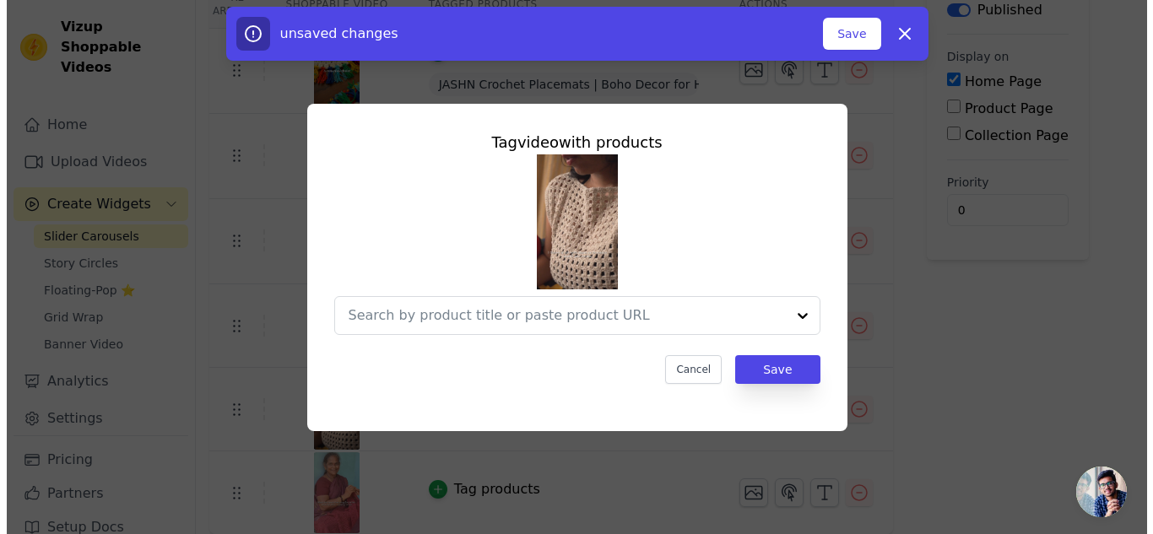
scroll to position [0, 0]
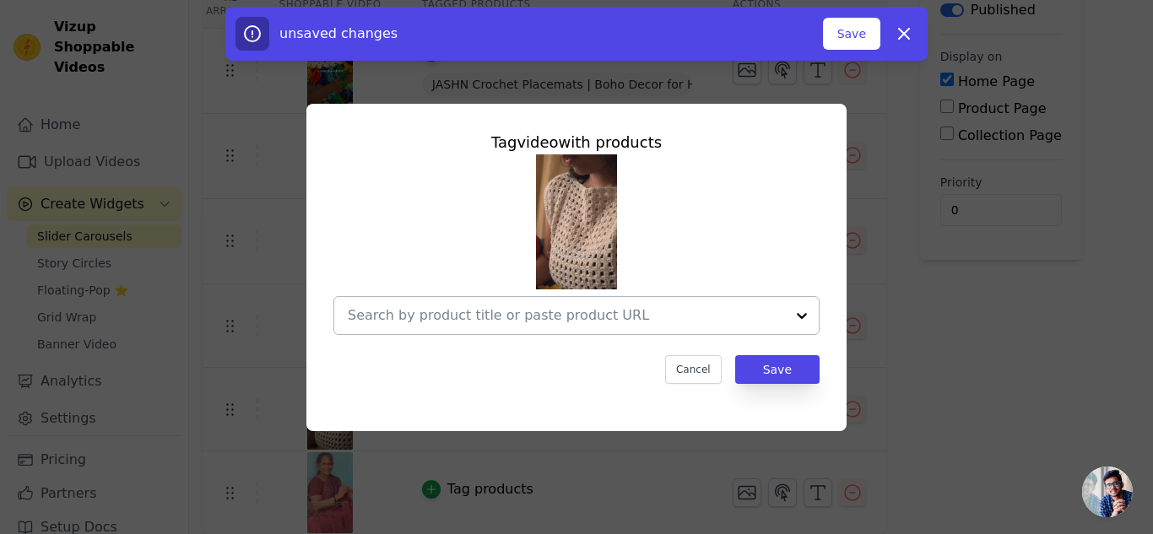
click at [797, 312] on div at bounding box center [802, 315] width 34 height 37
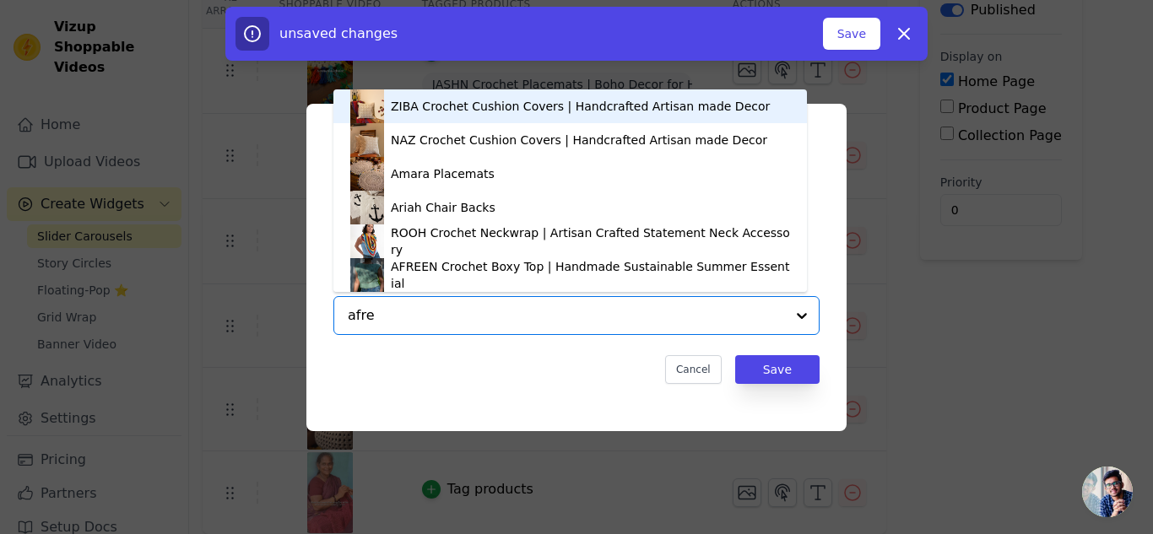
type input "afree"
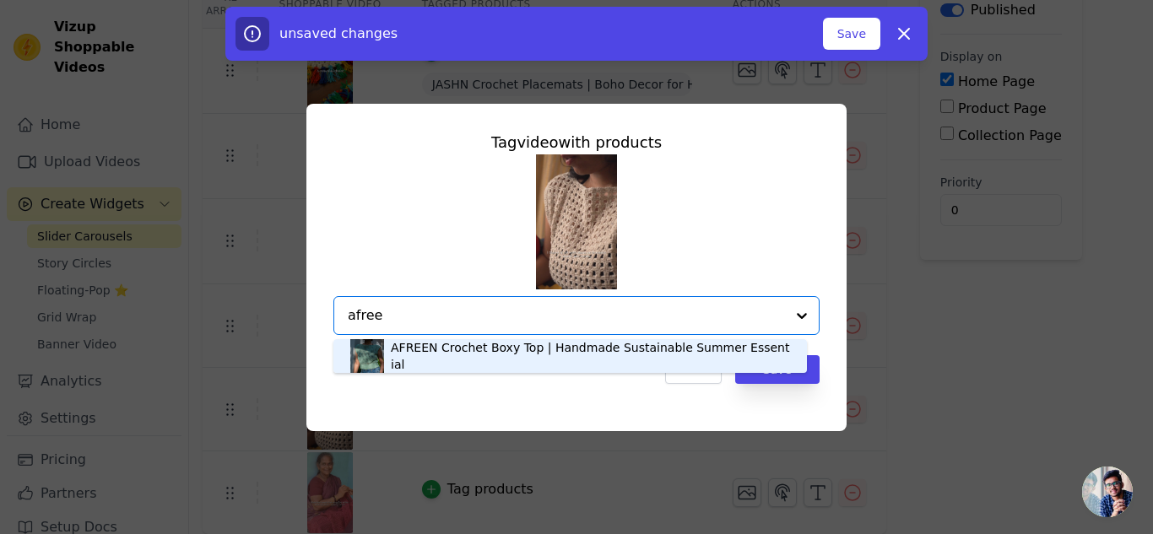
click at [408, 355] on div "AFREEN Crochet Boxy Top | Handmade Sustainable Summer Essential" at bounding box center [590, 356] width 399 height 34
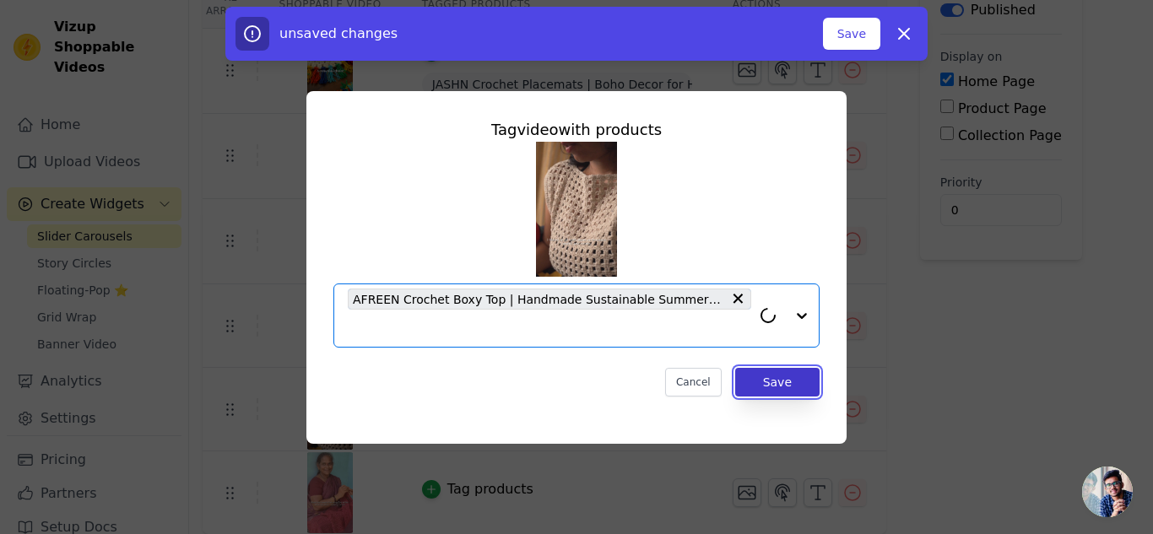
click at [795, 382] on button "Save" at bounding box center [777, 382] width 84 height 29
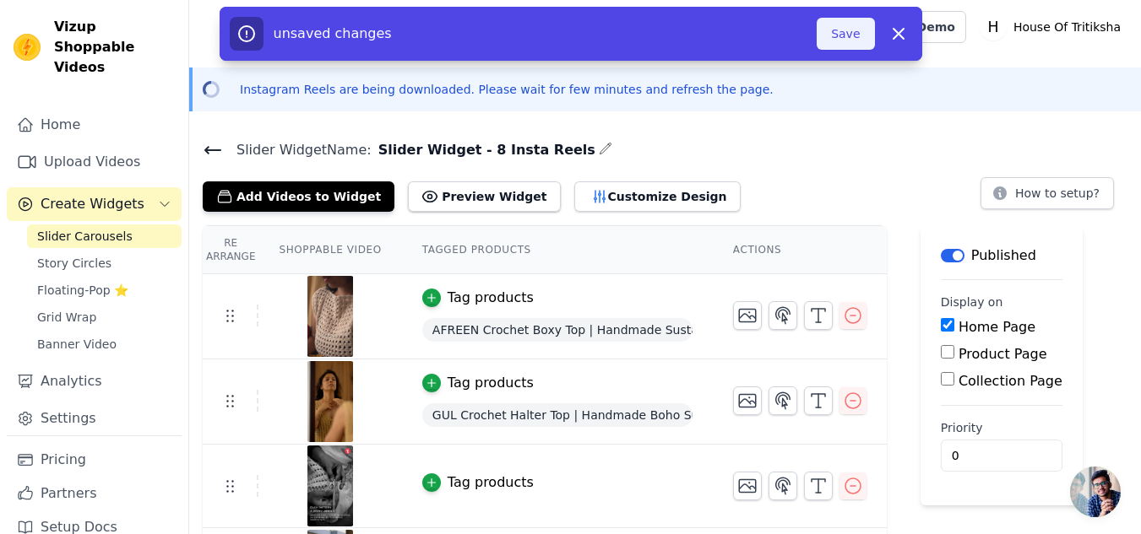
click at [828, 35] on button "Save" at bounding box center [845, 34] width 57 height 32
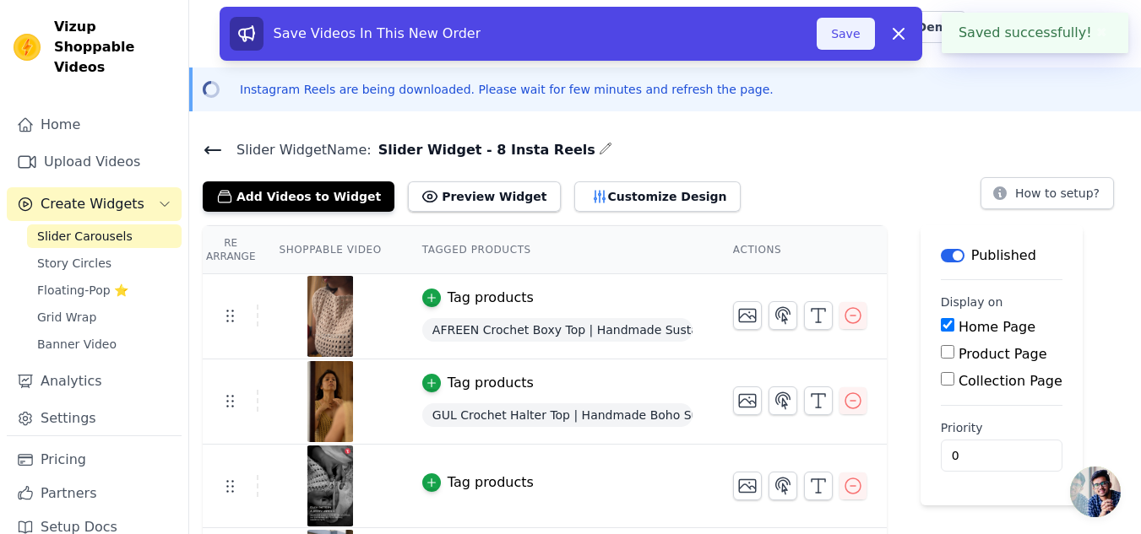
click at [838, 35] on button "Save" at bounding box center [845, 34] width 57 height 32
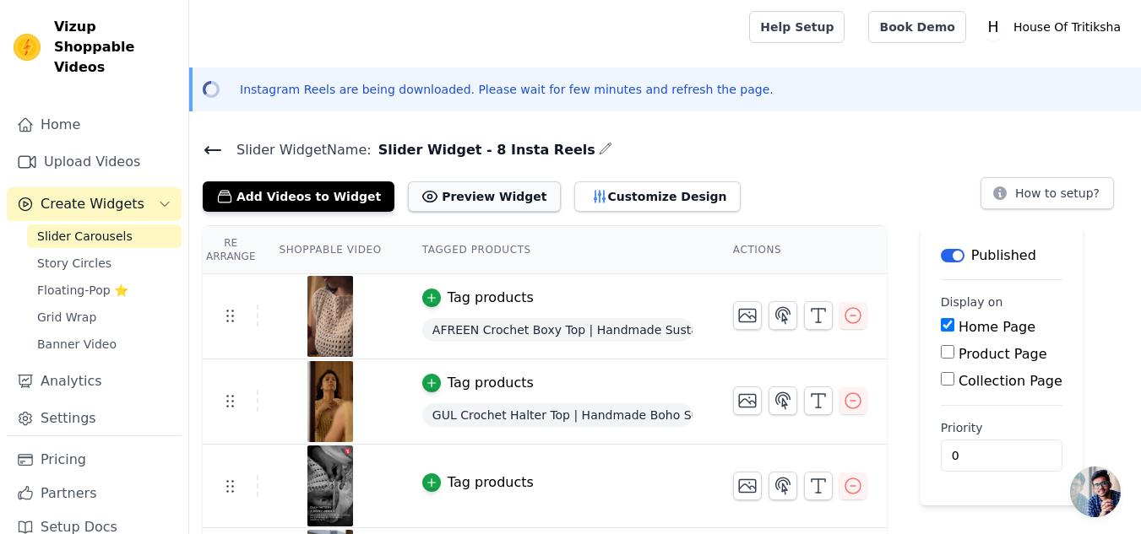
click at [453, 201] on button "Preview Widget" at bounding box center [484, 197] width 152 height 30
click at [273, 200] on button "Add Videos to Widget" at bounding box center [299, 197] width 192 height 30
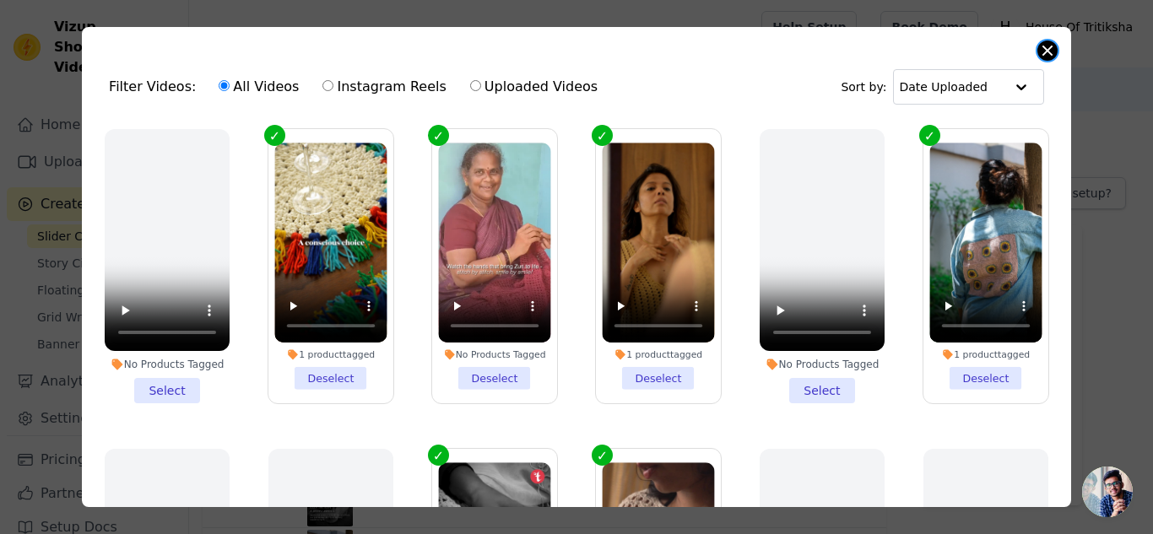
click at [1039, 52] on button "Close modal" at bounding box center [1048, 51] width 20 height 20
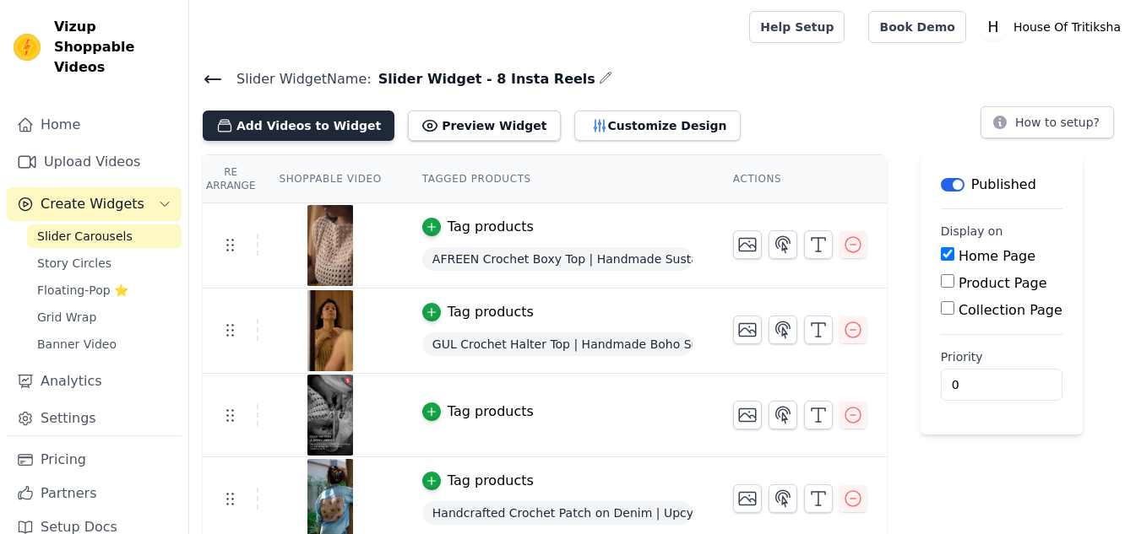
click at [286, 123] on button "Add Videos to Widget" at bounding box center [299, 126] width 192 height 30
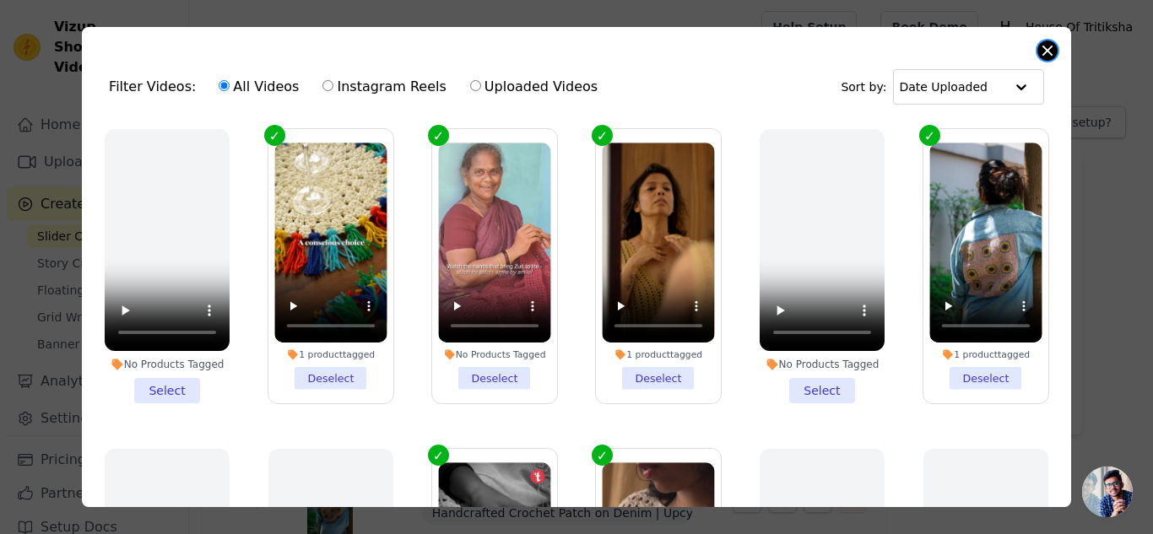
click at [1051, 53] on button "Close modal" at bounding box center [1048, 51] width 20 height 20
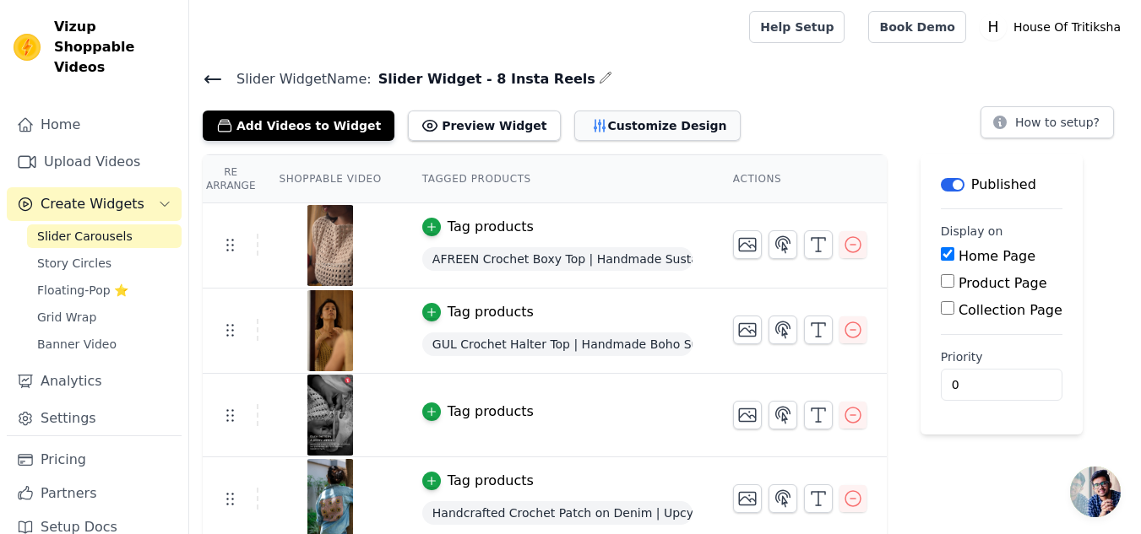
click at [578, 130] on button "Customize Design" at bounding box center [657, 126] width 166 height 30
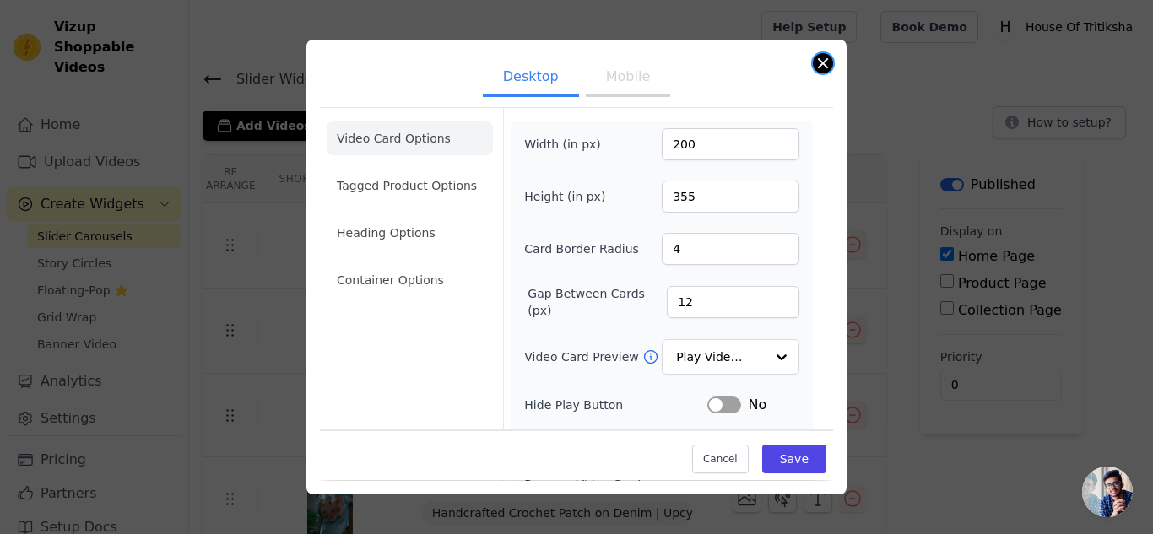
click at [826, 68] on button "Close modal" at bounding box center [823, 63] width 20 height 20
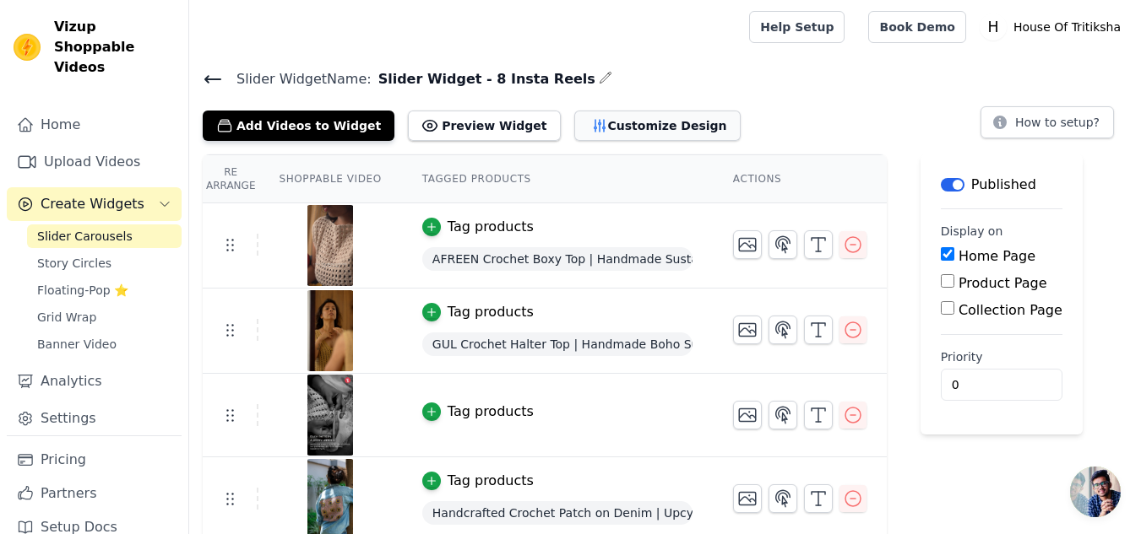
click at [638, 123] on button "Customize Design" at bounding box center [657, 126] width 166 height 30
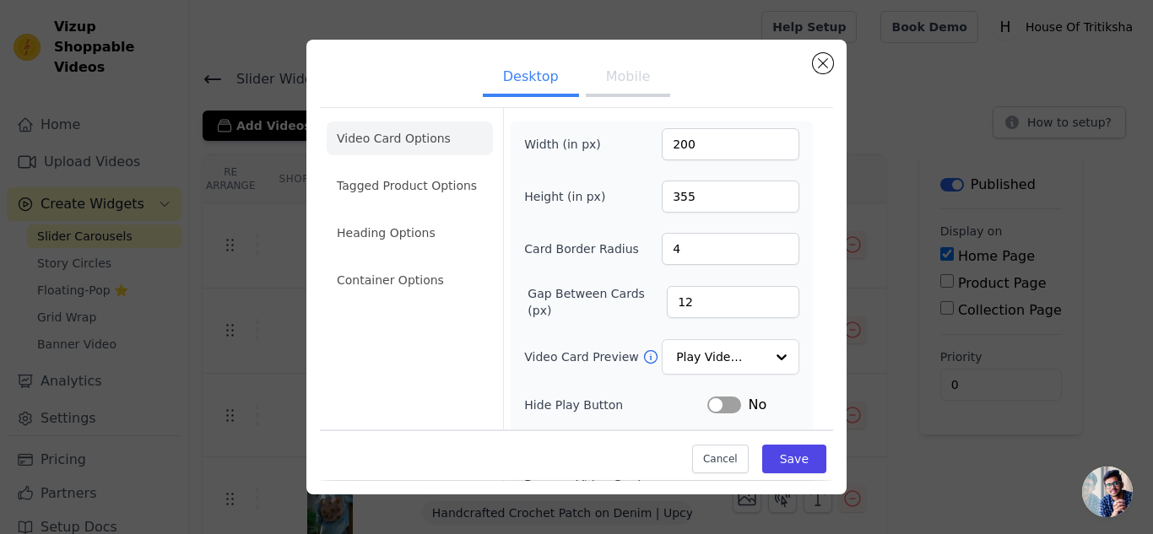
click at [631, 83] on button "Mobile" at bounding box center [628, 78] width 84 height 37
click at [537, 77] on button "Desktop" at bounding box center [531, 78] width 96 height 37
click at [602, 78] on button "Mobile" at bounding box center [628, 78] width 84 height 37
click at [428, 234] on li "Heading Options" at bounding box center [410, 233] width 166 height 34
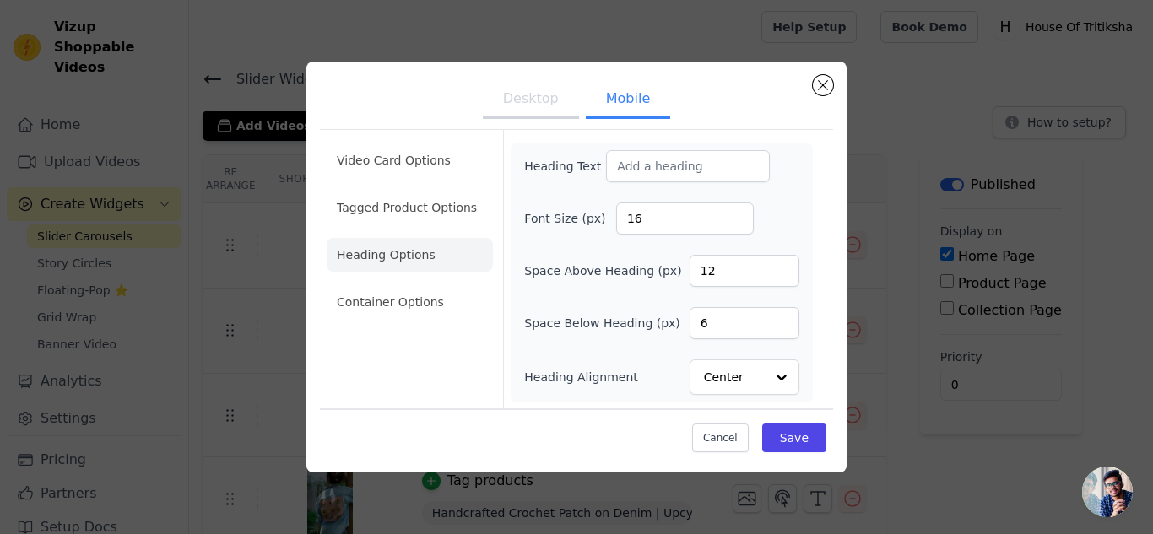
click at [562, 100] on button "Desktop" at bounding box center [531, 100] width 96 height 37
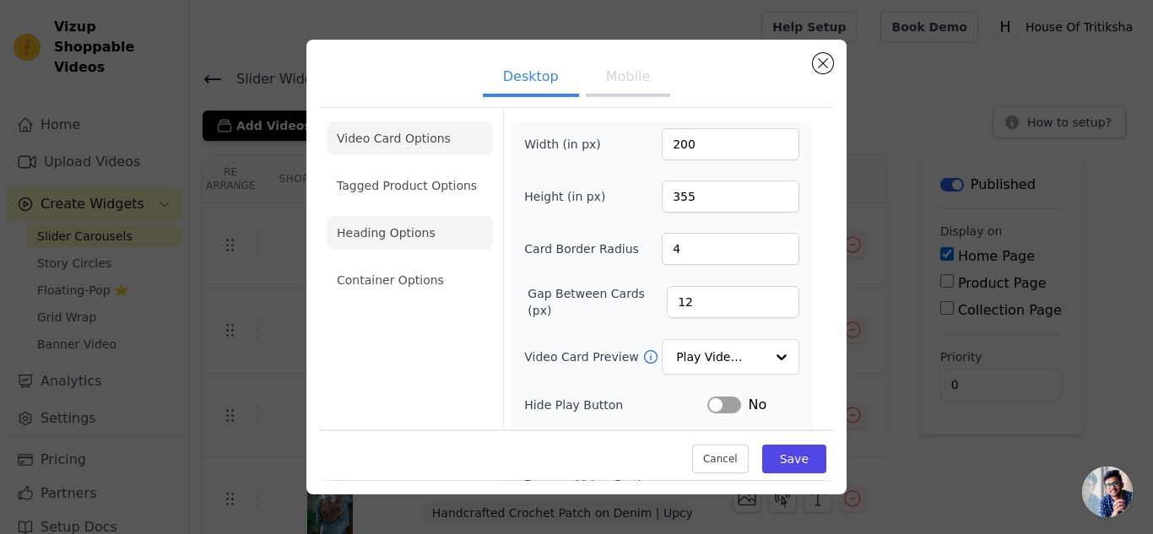
click at [431, 232] on li "Heading Options" at bounding box center [410, 233] width 166 height 34
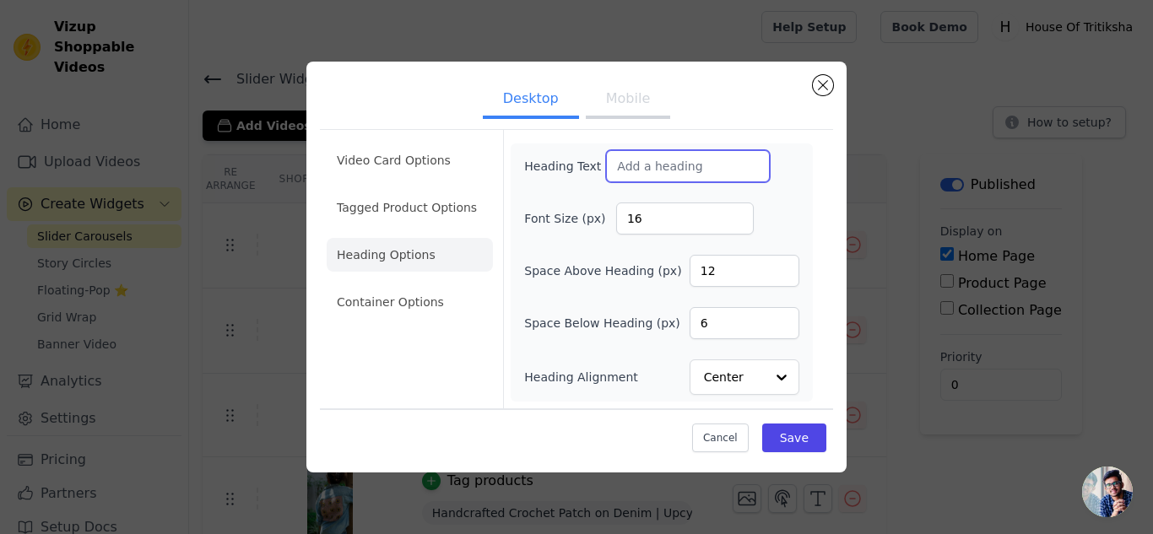
click at [636, 165] on input "Heading Text" at bounding box center [688, 166] width 164 height 32
click at [606, 163] on input "Shop The Look" at bounding box center [688, 166] width 164 height 32
type input "Shop The Look"
click at [795, 431] on button "Save" at bounding box center [794, 438] width 64 height 29
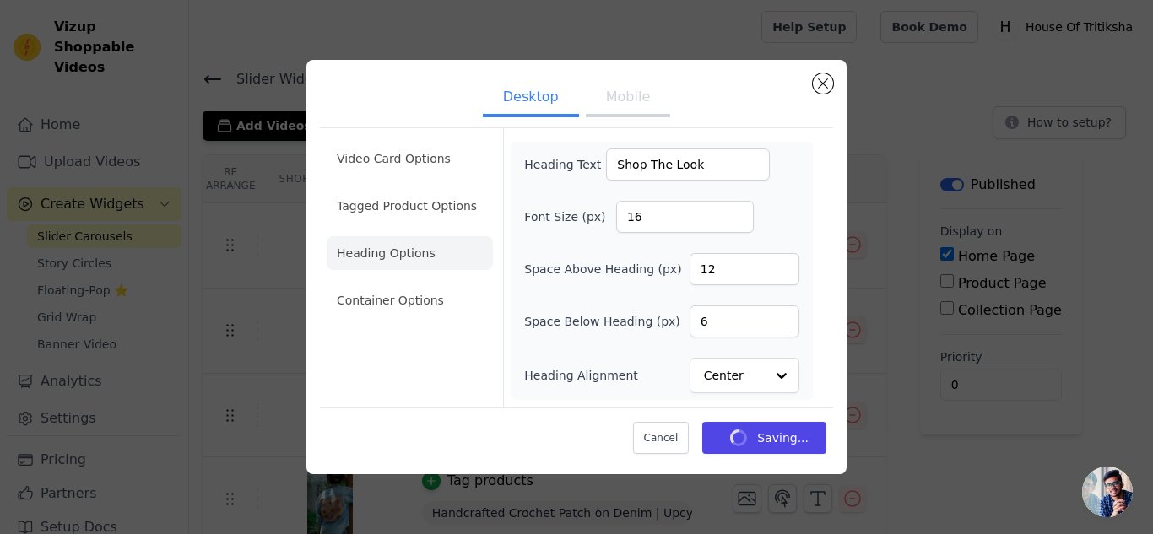
click at [646, 108] on button "Mobile" at bounding box center [628, 98] width 84 height 37
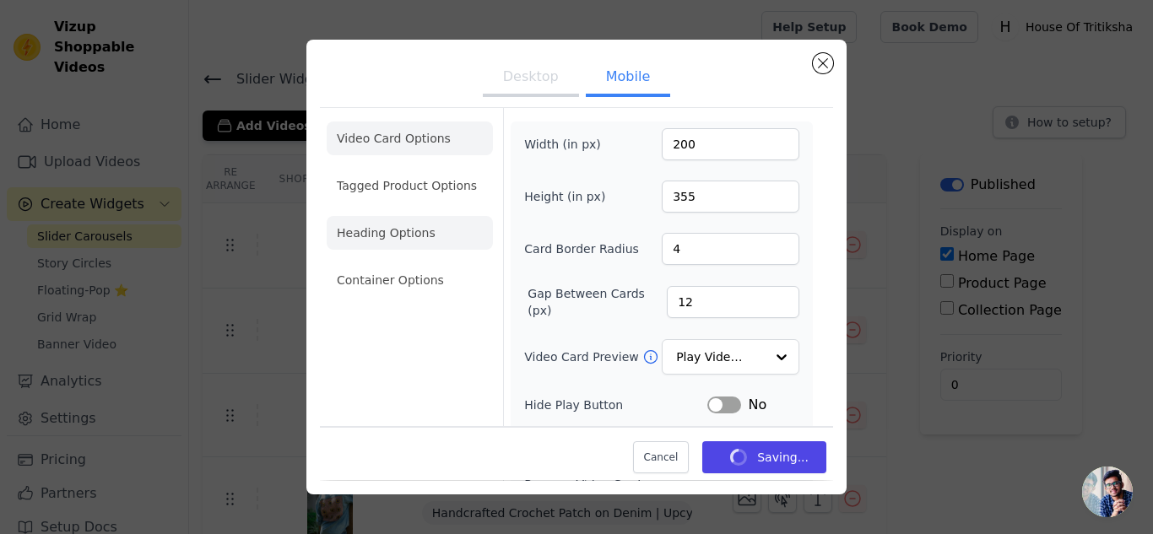
click at [420, 224] on li "Heading Options" at bounding box center [410, 233] width 166 height 34
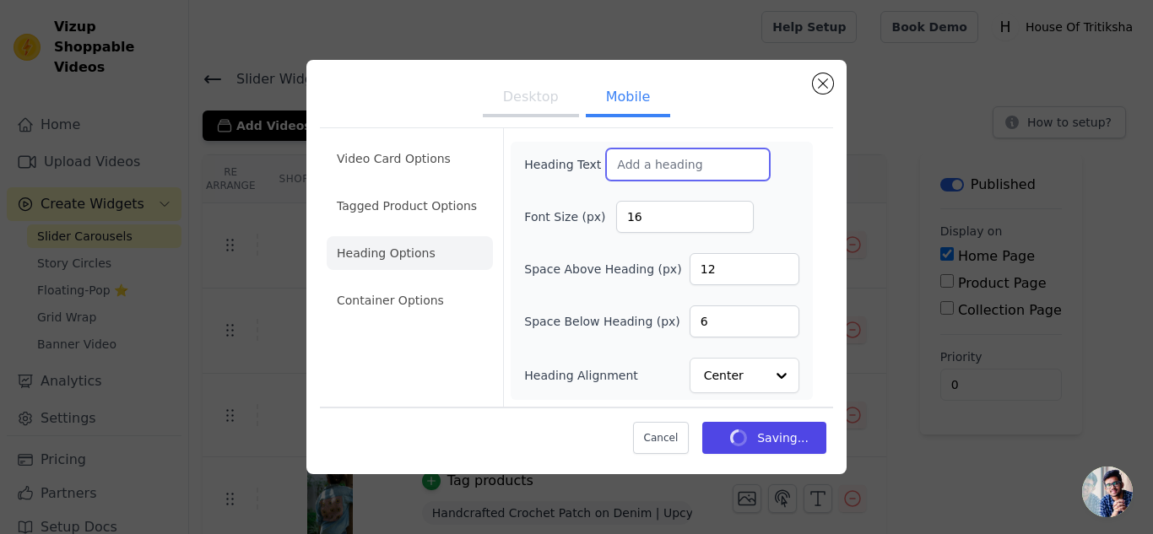
click at [694, 165] on input "Heading Text" at bounding box center [688, 165] width 164 height 32
paste input "Shop The Look"
type input "Shop The Look"
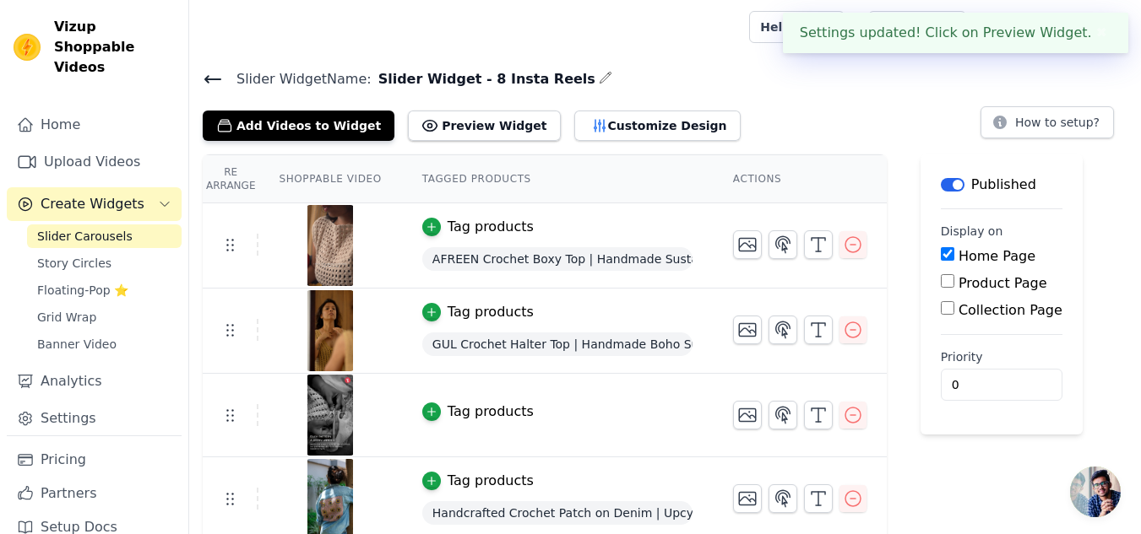
click at [778, 436] on td at bounding box center [800, 408] width 174 height 69
click at [574, 116] on button "Customize Design" at bounding box center [657, 126] width 166 height 30
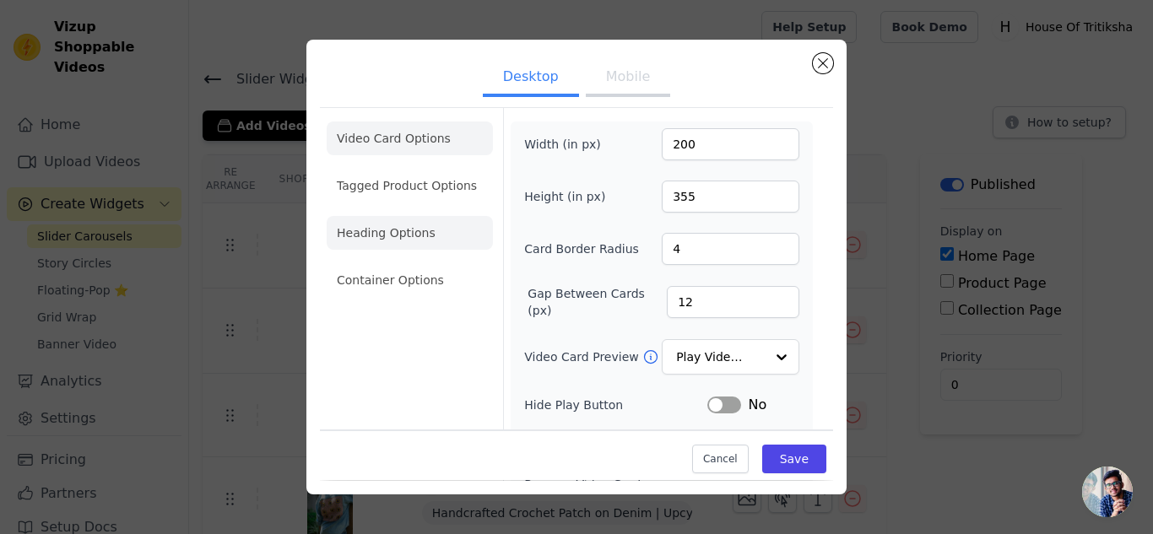
click at [420, 225] on li "Heading Options" at bounding box center [410, 233] width 166 height 34
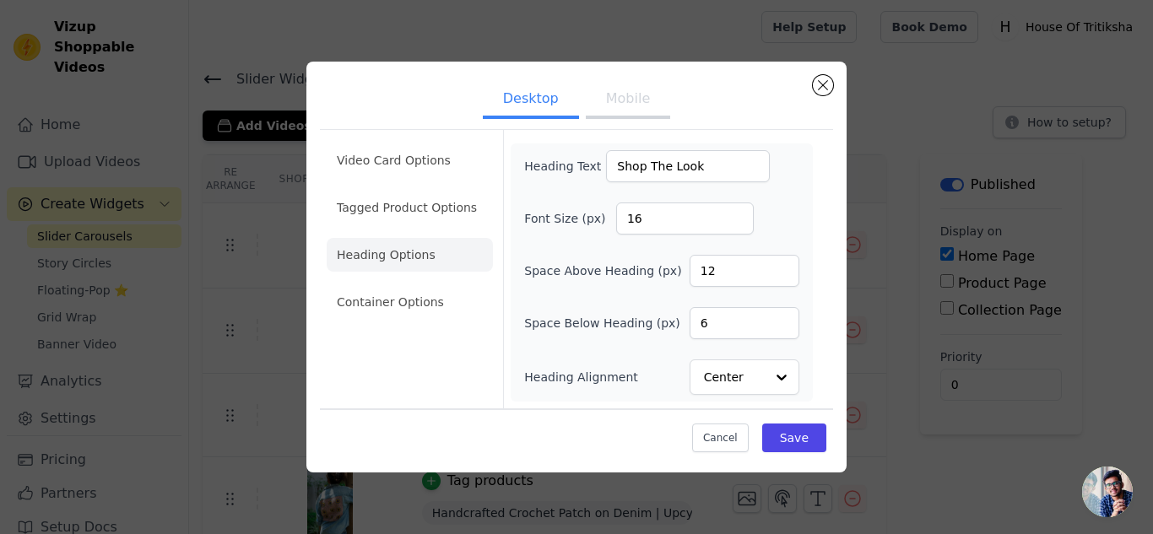
click at [629, 108] on button "Mobile" at bounding box center [628, 100] width 84 height 37
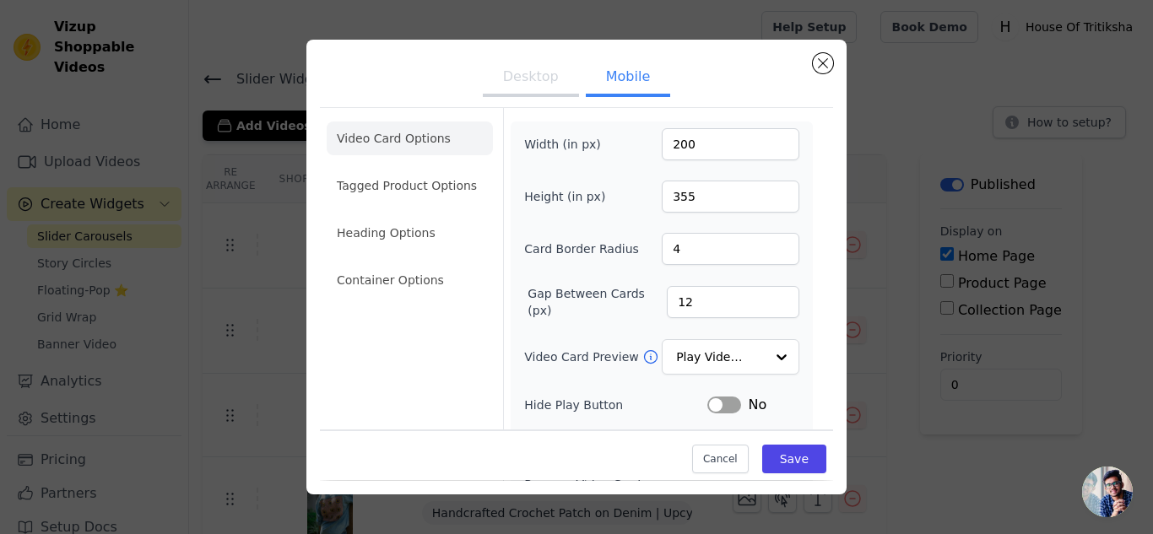
click at [350, 251] on ul "Video Card Options Tagged Product Options Heading Options Container Options" at bounding box center [410, 209] width 166 height 189
click at [366, 240] on li "Heading Options" at bounding box center [410, 233] width 166 height 34
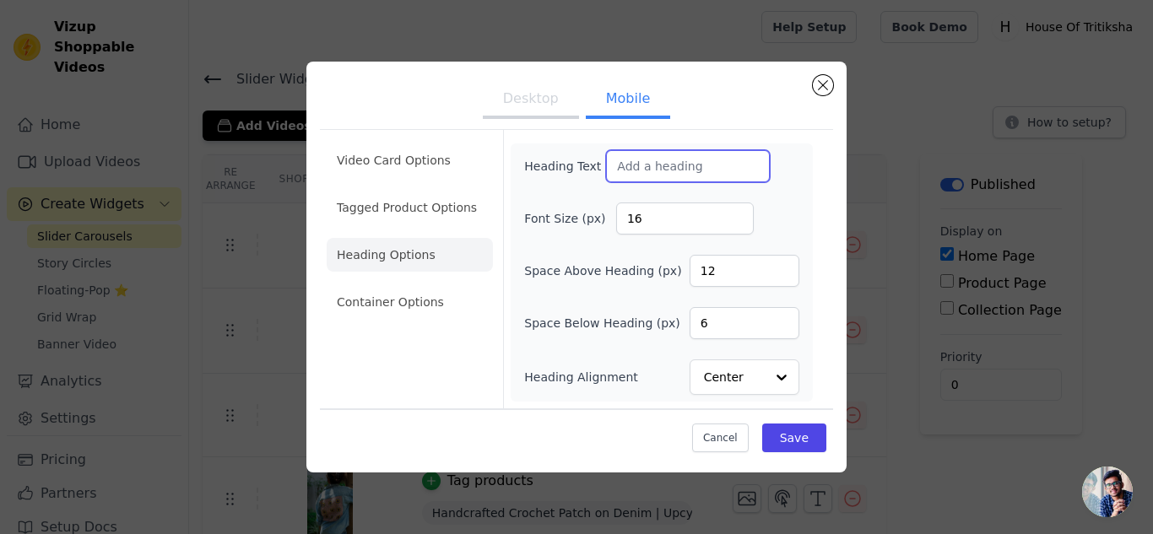
click at [684, 177] on input "Heading Text" at bounding box center [688, 166] width 164 height 32
paste input "Shop The Look"
type input "Shop The Look"
click at [784, 446] on button "Save" at bounding box center [794, 438] width 64 height 29
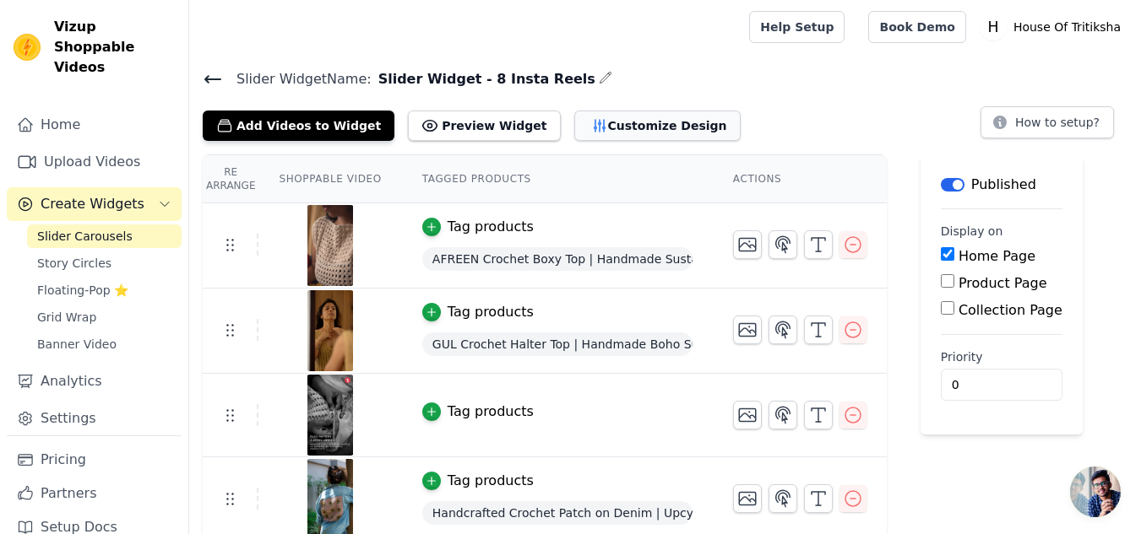
click at [630, 129] on button "Customize Design" at bounding box center [657, 126] width 166 height 30
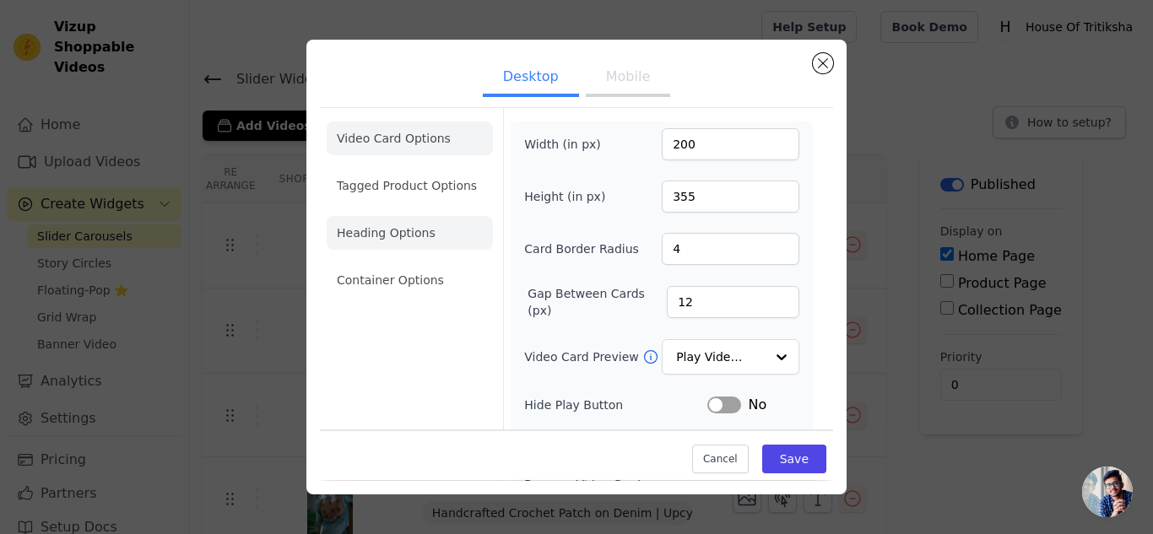
click at [426, 232] on li "Heading Options" at bounding box center [410, 233] width 166 height 34
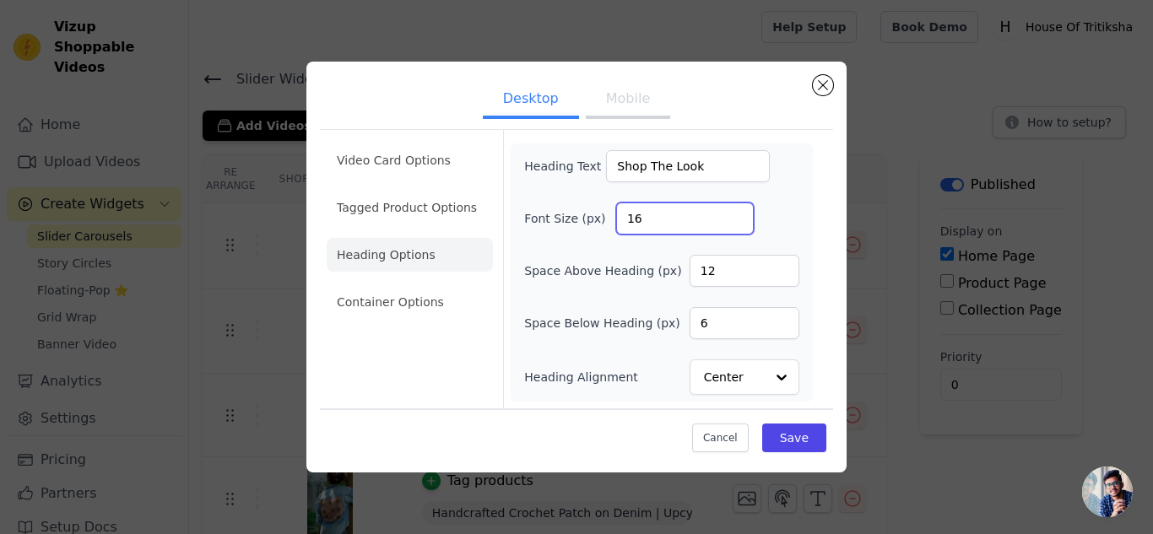
drag, startPoint x: 665, startPoint y: 223, endPoint x: 631, endPoint y: 224, distance: 33.8
click at [631, 224] on input "16" at bounding box center [685, 219] width 138 height 32
type input "1"
type input "25"
click at [805, 440] on button "Save" at bounding box center [794, 438] width 64 height 29
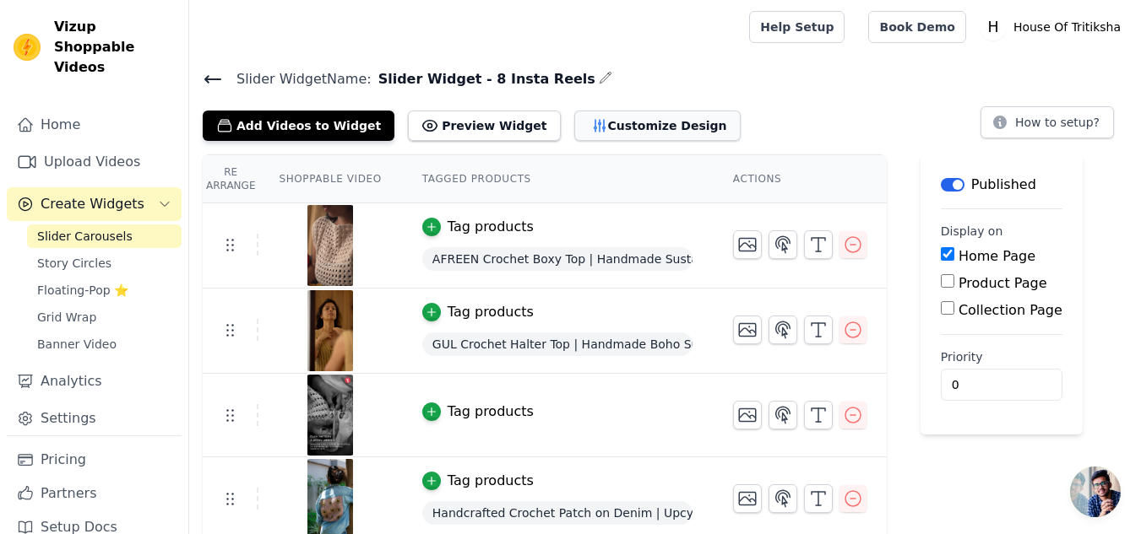
click at [580, 121] on button "Customize Design" at bounding box center [657, 126] width 166 height 30
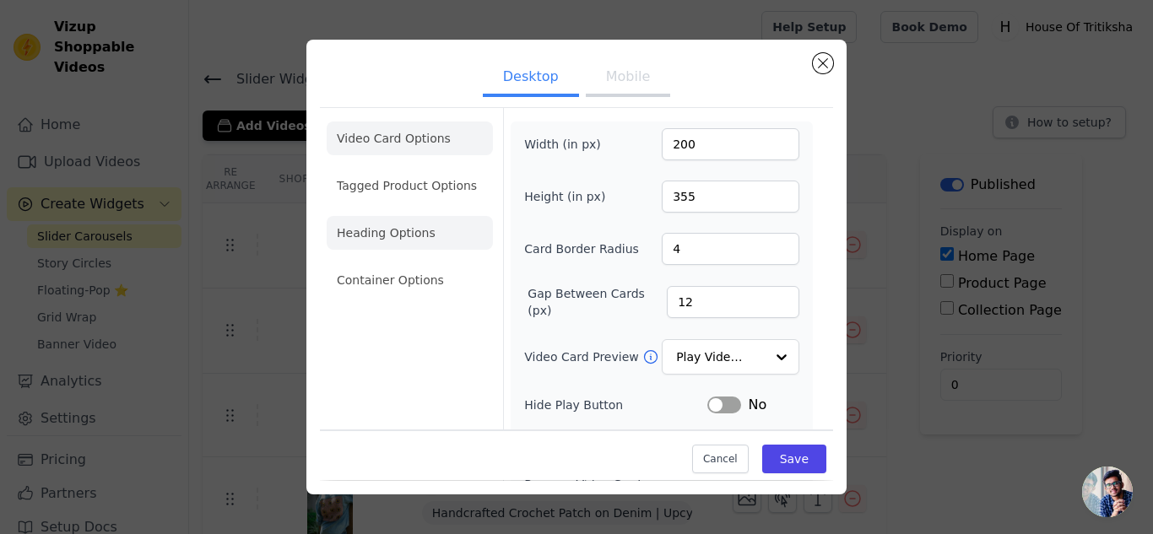
click at [411, 241] on li "Heading Options" at bounding box center [410, 233] width 166 height 34
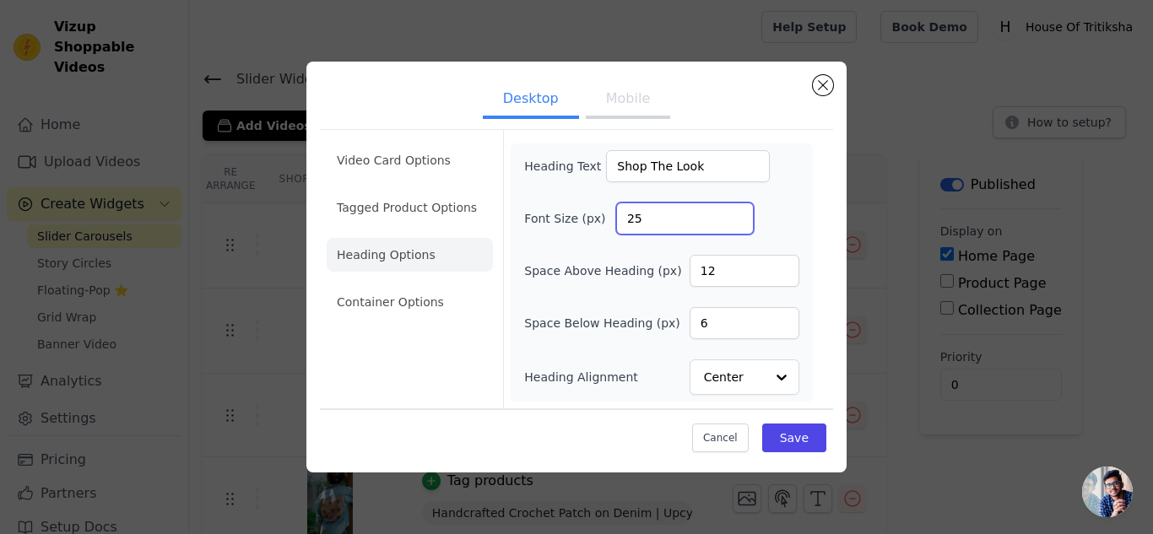
drag, startPoint x: 658, startPoint y: 214, endPoint x: 627, endPoint y: 225, distance: 33.4
click at [627, 225] on input "25" at bounding box center [685, 219] width 138 height 32
type input "30"
drag, startPoint x: 708, startPoint y: 323, endPoint x: 697, endPoint y: 325, distance: 11.1
click at [697, 325] on input "6" at bounding box center [745, 323] width 110 height 32
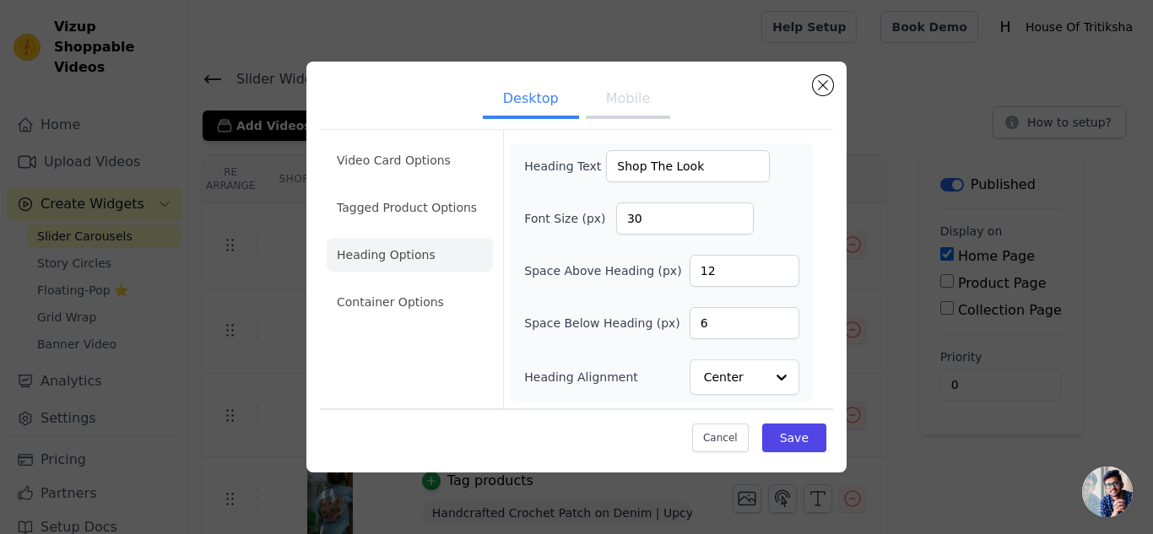
click at [789, 417] on div "Cancel Save" at bounding box center [576, 434] width 513 height 51
click at [790, 437] on button "Save" at bounding box center [794, 438] width 64 height 29
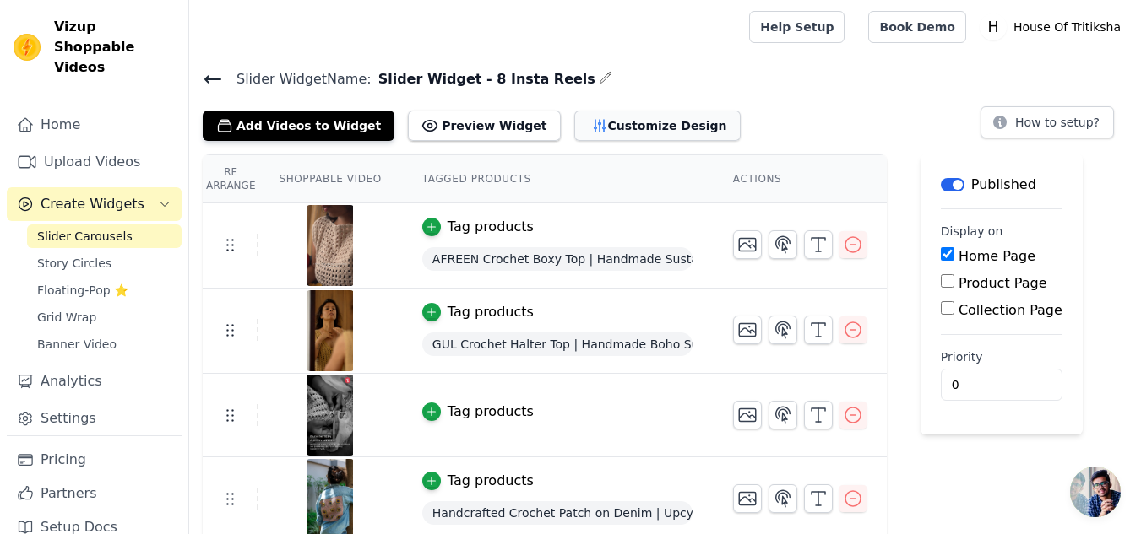
click at [574, 127] on button "Customize Design" at bounding box center [657, 126] width 166 height 30
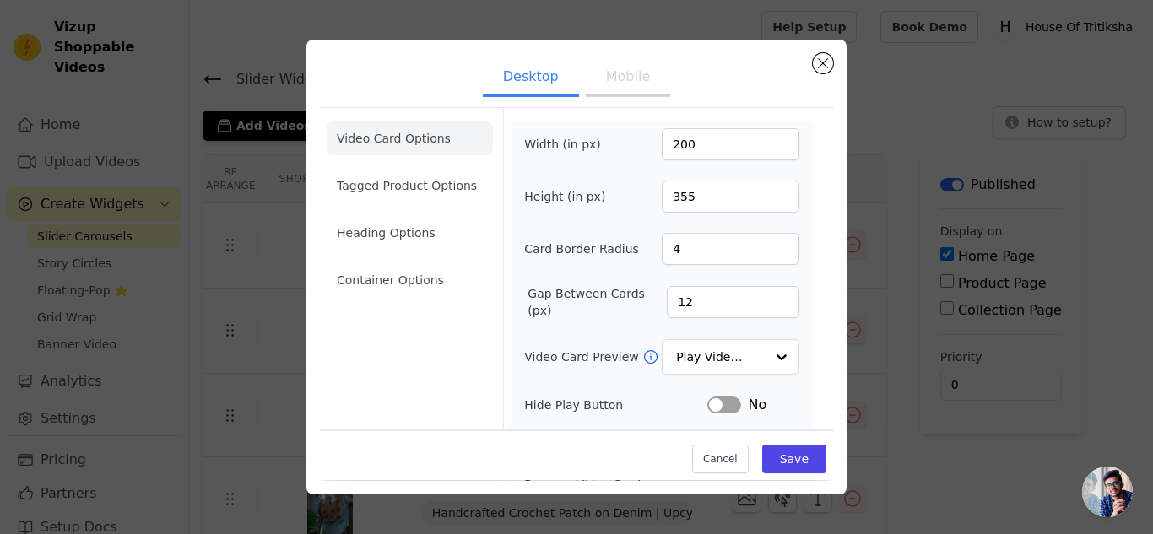
click at [621, 81] on button "Mobile" at bounding box center [628, 78] width 84 height 37
click at [389, 260] on ul "Video Card Options Tagged Product Options Heading Options Container Options" at bounding box center [410, 209] width 166 height 189
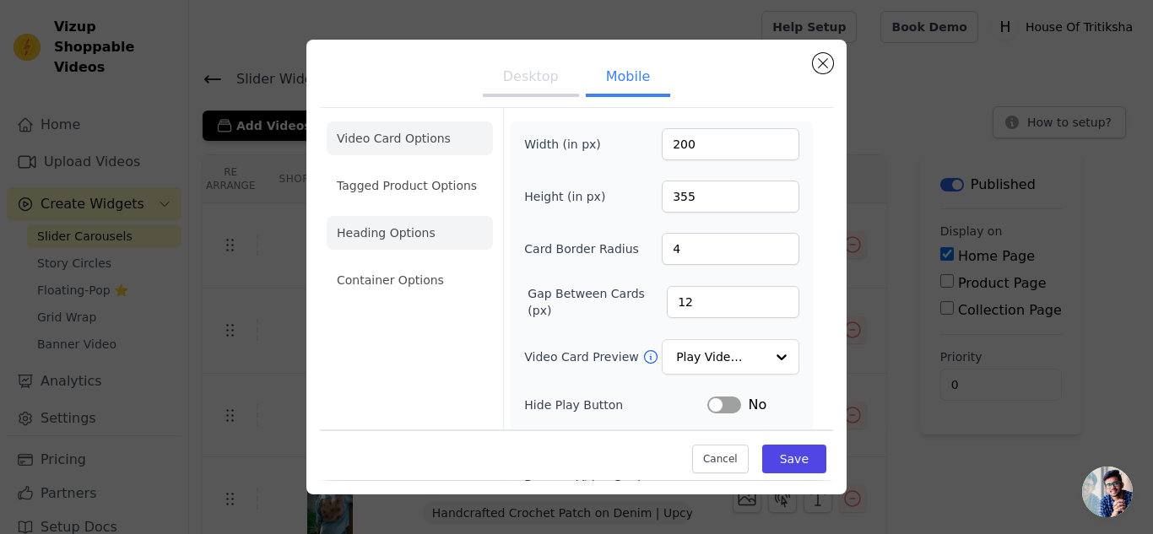
click at [393, 241] on li "Heading Options" at bounding box center [410, 233] width 166 height 34
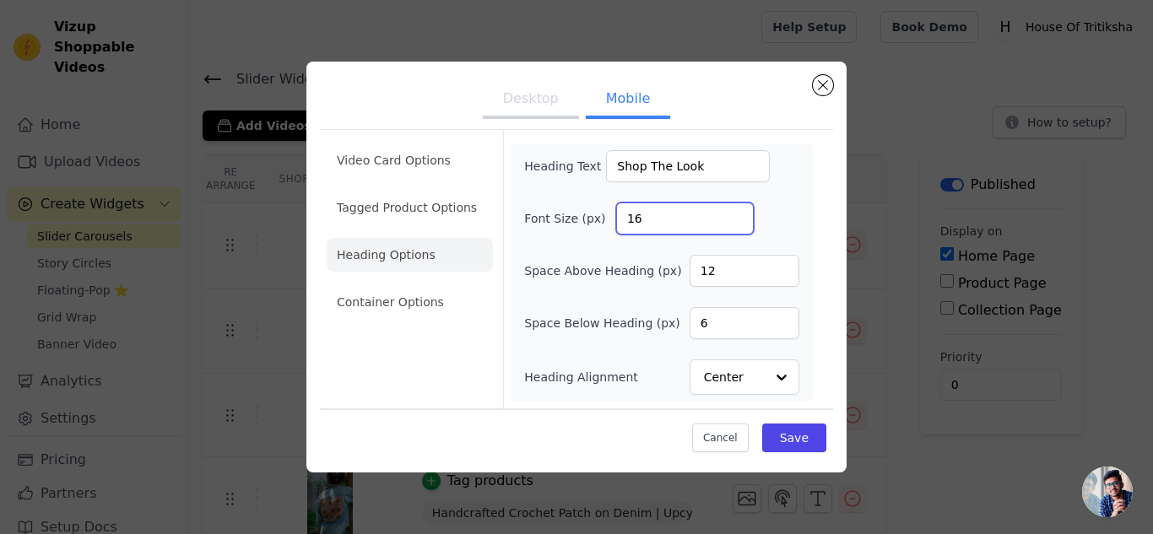
drag, startPoint x: 645, startPoint y: 220, endPoint x: 619, endPoint y: 220, distance: 26.2
click at [619, 220] on input "16" at bounding box center [685, 219] width 138 height 32
type input "30"
click at [790, 189] on div "Heading Text Shop The Look Font Size (px) 30 Space Above Heading (px) 12 Space …" at bounding box center [661, 272] width 275 height 245
click at [780, 319] on input "7" at bounding box center [745, 323] width 110 height 32
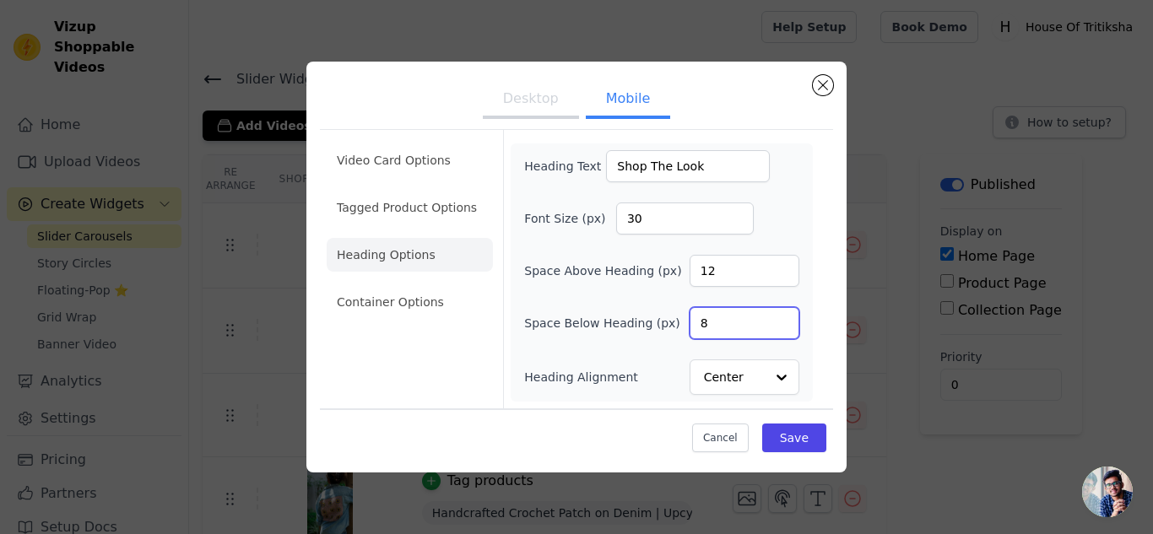
type input "8"
click at [780, 319] on input "8" at bounding box center [745, 323] width 110 height 32
click at [791, 430] on button "Save" at bounding box center [794, 438] width 64 height 29
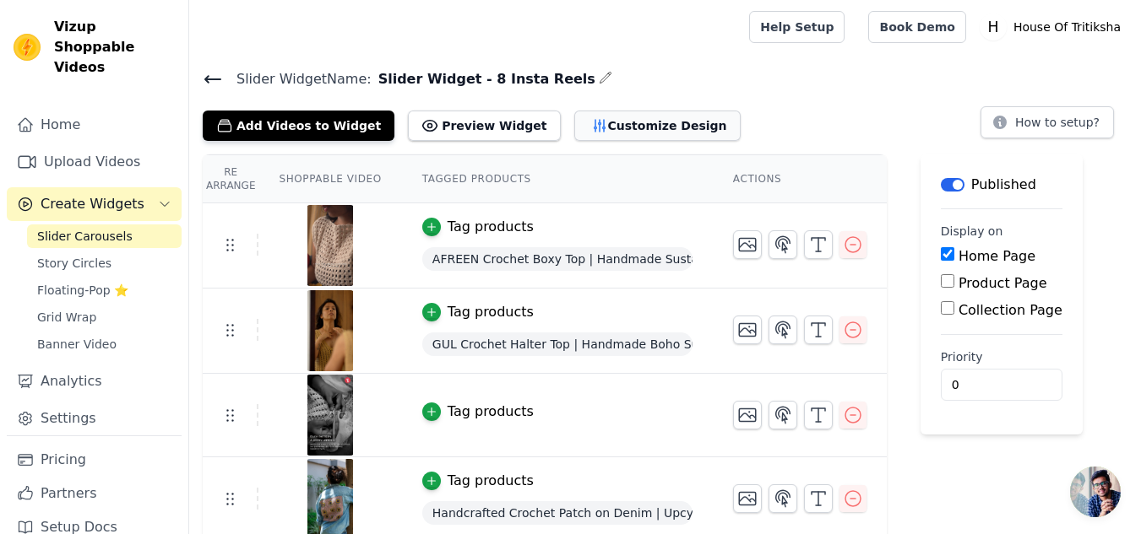
click at [574, 137] on button "Customize Design" at bounding box center [657, 126] width 166 height 30
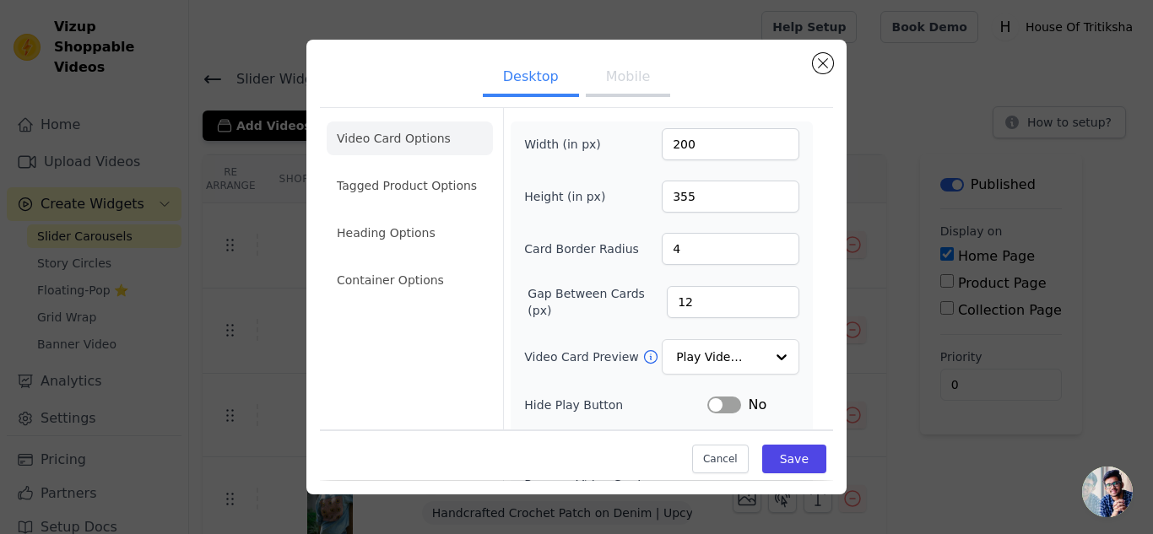
click at [621, 87] on button "Mobile" at bounding box center [628, 78] width 84 height 37
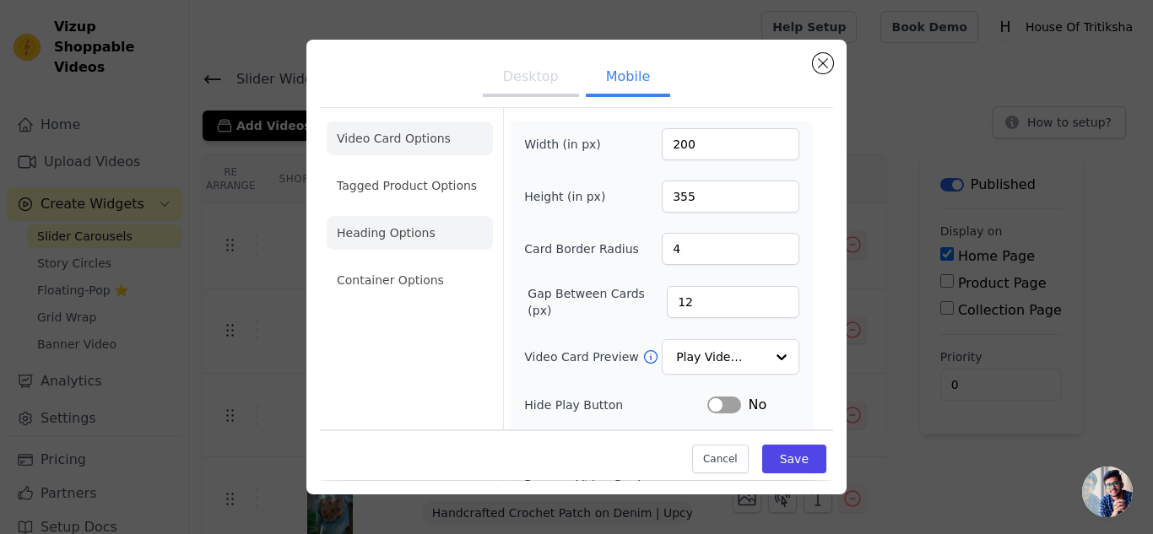
click at [459, 240] on li "Heading Options" at bounding box center [410, 233] width 166 height 34
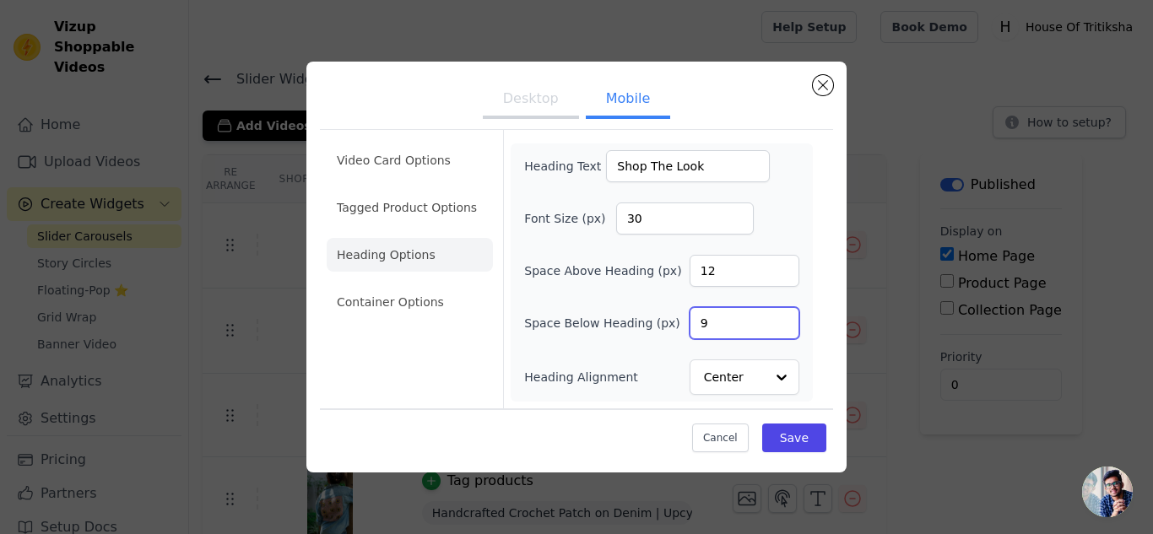
click at [784, 316] on input "9" at bounding box center [745, 323] width 110 height 32
click at [784, 316] on input "11" at bounding box center [745, 323] width 110 height 32
click at [784, 316] on input "12" at bounding box center [745, 323] width 110 height 32
click at [784, 316] on input "13" at bounding box center [745, 323] width 110 height 32
click at [784, 316] on input "14" at bounding box center [745, 323] width 110 height 32
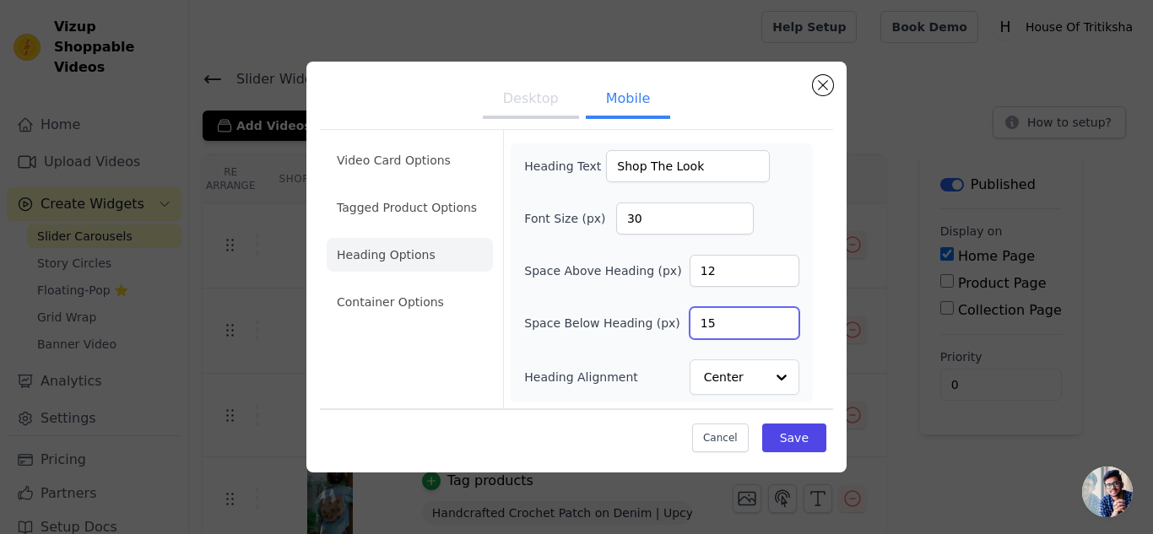
click at [784, 316] on input "15" at bounding box center [745, 323] width 110 height 32
click at [784, 316] on input "16" at bounding box center [745, 323] width 110 height 32
type input "15"
click at [780, 327] on input "15" at bounding box center [745, 323] width 110 height 32
click at [797, 442] on button "Save" at bounding box center [794, 438] width 64 height 29
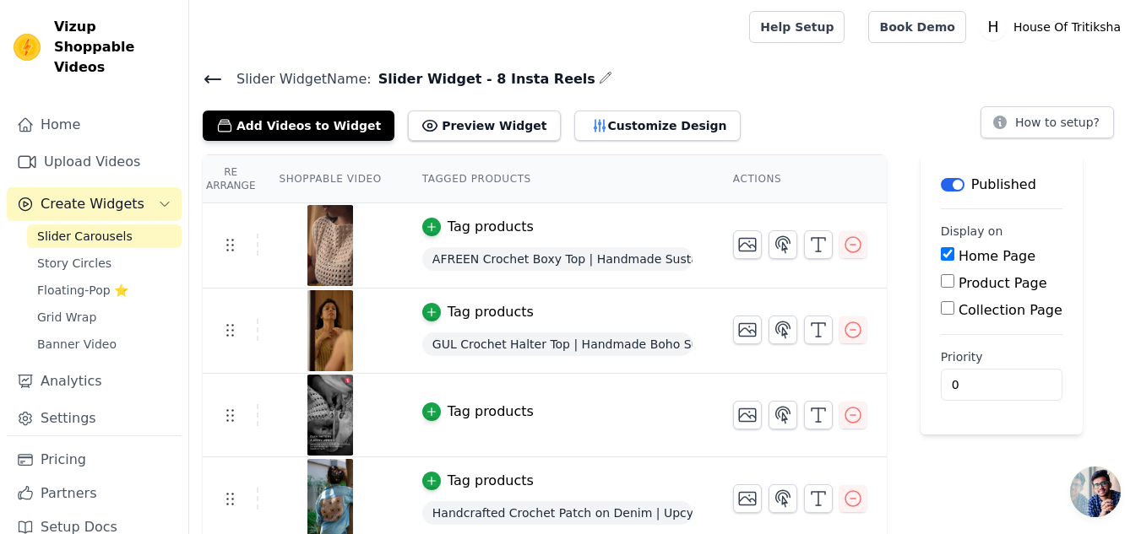
click at [523, 125] on div "Add Videos to Widget Preview Widget Customize Design" at bounding box center [478, 122] width 551 height 37
click at [591, 123] on icon "button" at bounding box center [599, 125] width 17 height 17
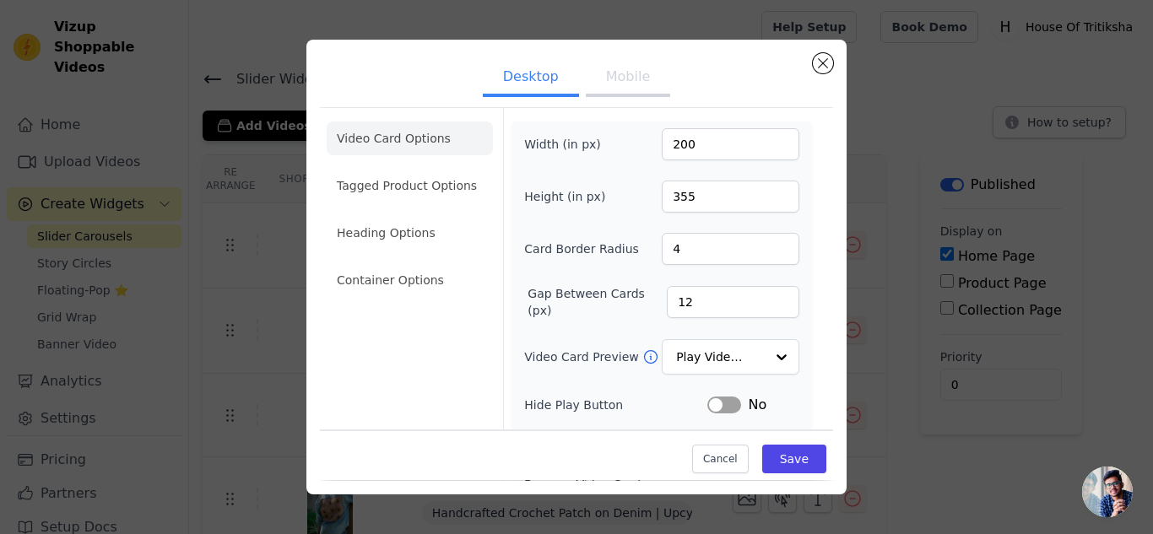
click at [419, 251] on ul "Video Card Options Tagged Product Options Heading Options Container Options" at bounding box center [410, 209] width 166 height 189
click at [417, 240] on li "Heading Options" at bounding box center [410, 233] width 166 height 34
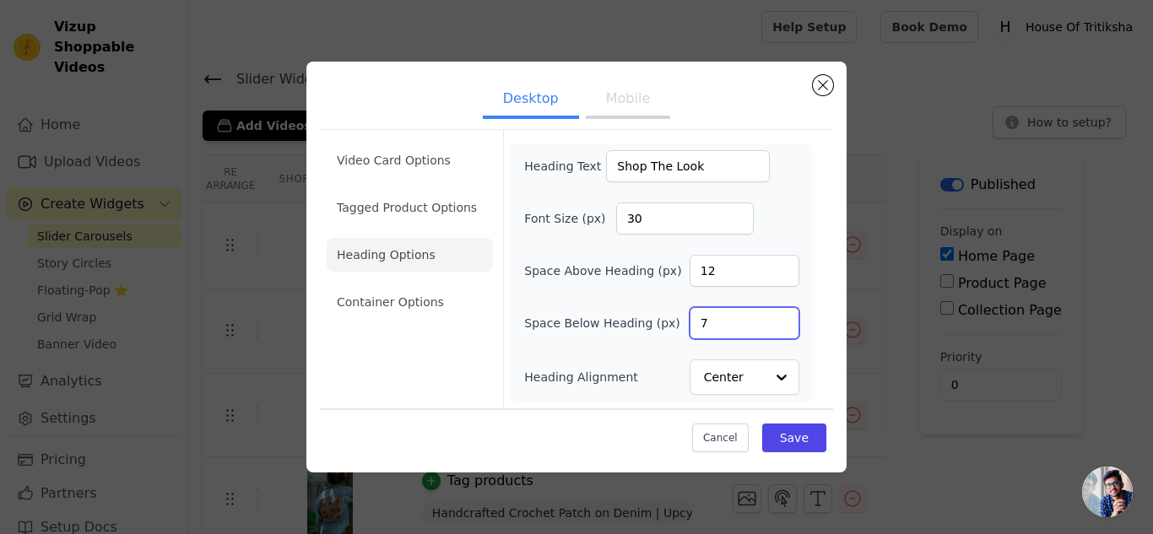
click at [781, 320] on input "7" at bounding box center [745, 323] width 110 height 32
click at [781, 320] on input "8" at bounding box center [745, 323] width 110 height 32
click at [781, 320] on input "9" at bounding box center [745, 323] width 110 height 32
click at [781, 320] on input "10" at bounding box center [745, 323] width 110 height 32
click at [781, 320] on input "11" at bounding box center [745, 323] width 110 height 32
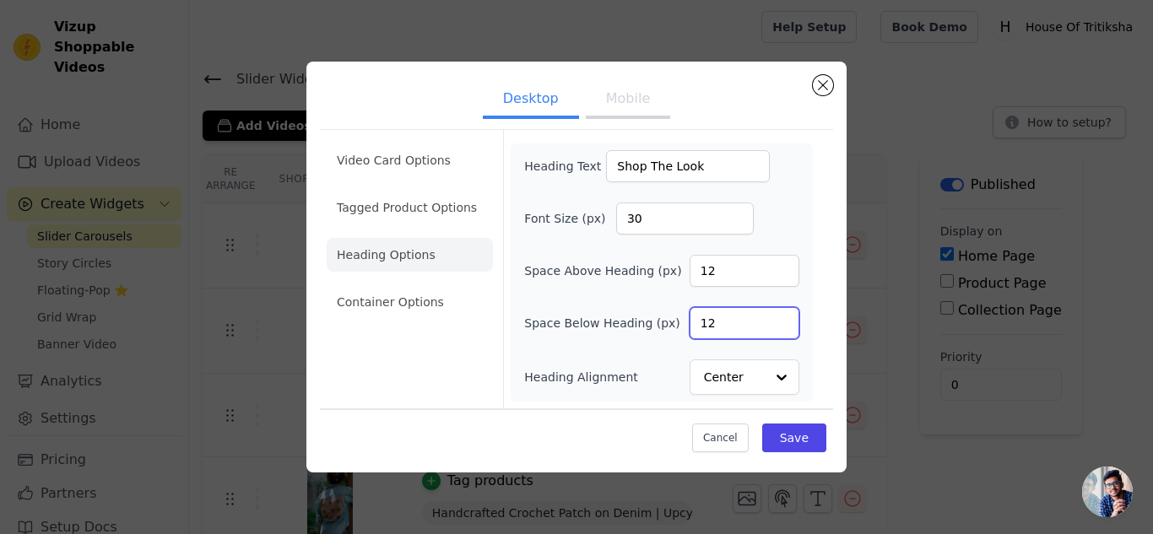
type input "12"
click at [781, 320] on input "12" at bounding box center [745, 323] width 110 height 32
click at [784, 436] on button "Save" at bounding box center [794, 438] width 64 height 29
